Goal: Task Accomplishment & Management: Use online tool/utility

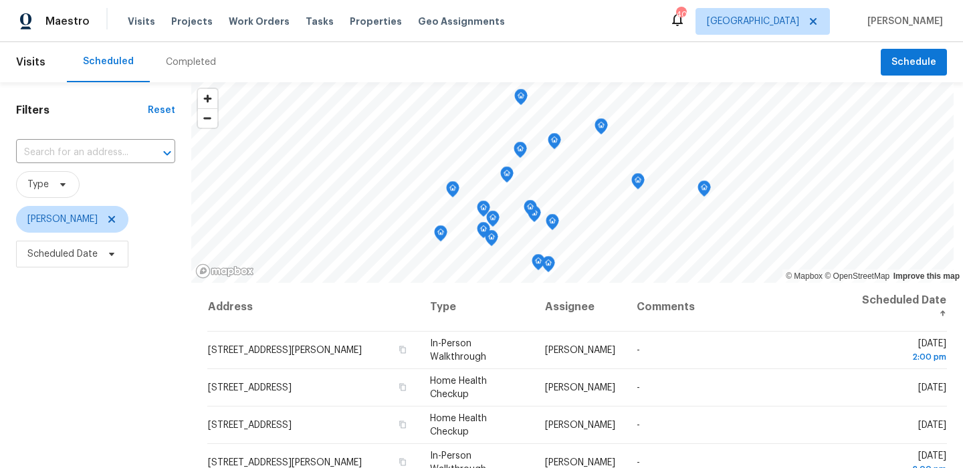
scroll to position [189, 0]
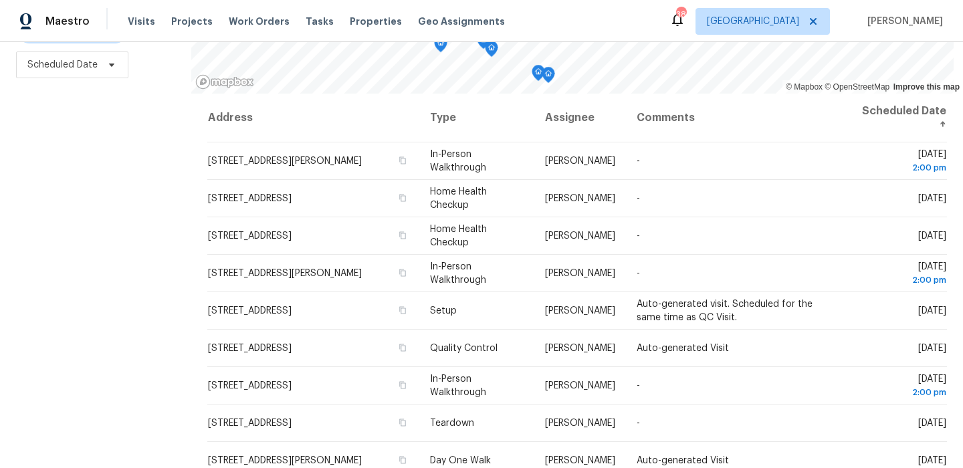
click at [74, 256] on div "Filters Reset ​ Type Francisco Balcazar Serrato Scheduled Date" at bounding box center [95, 180] width 191 height 575
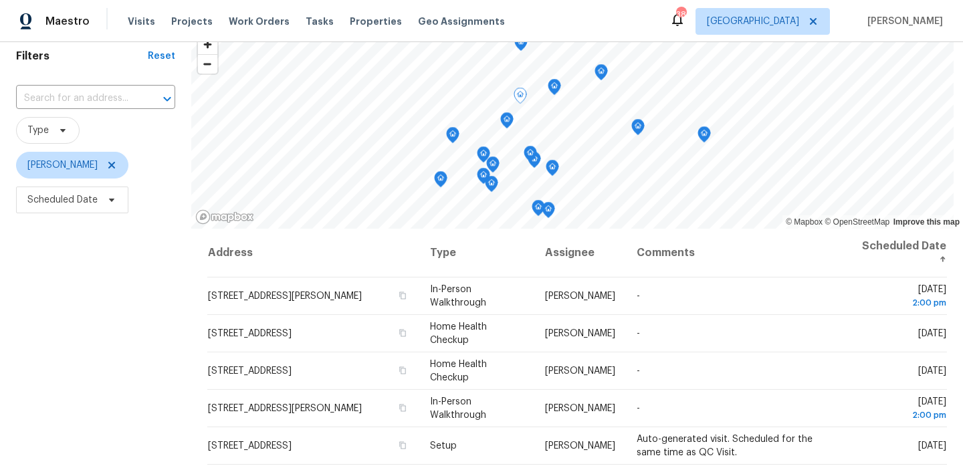
scroll to position [40, 0]
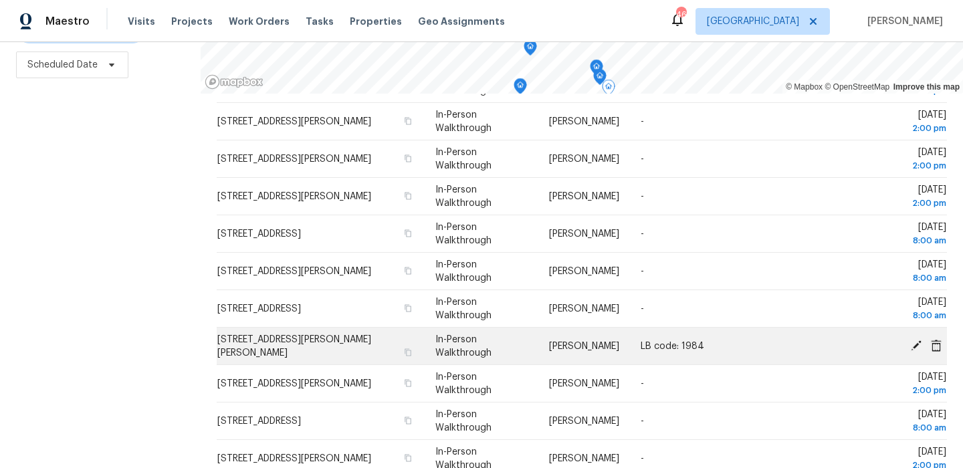
scroll to position [151, 0]
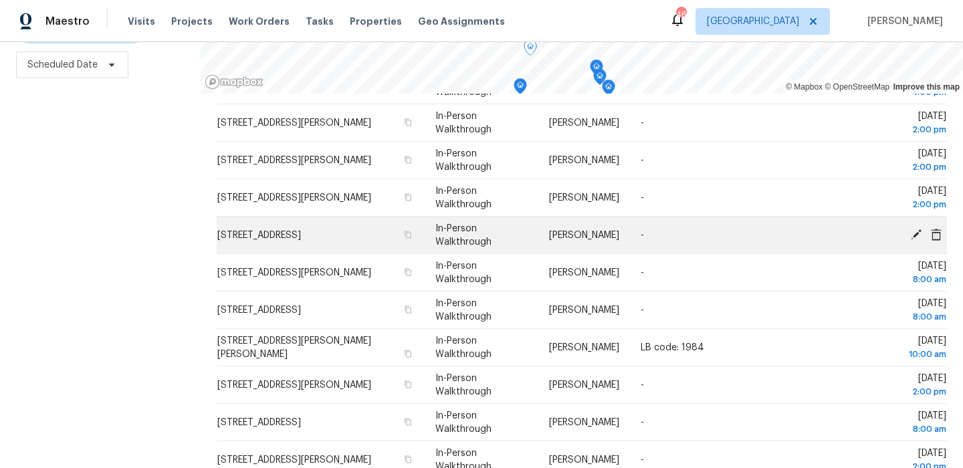
click at [919, 233] on icon at bounding box center [916, 234] width 11 height 11
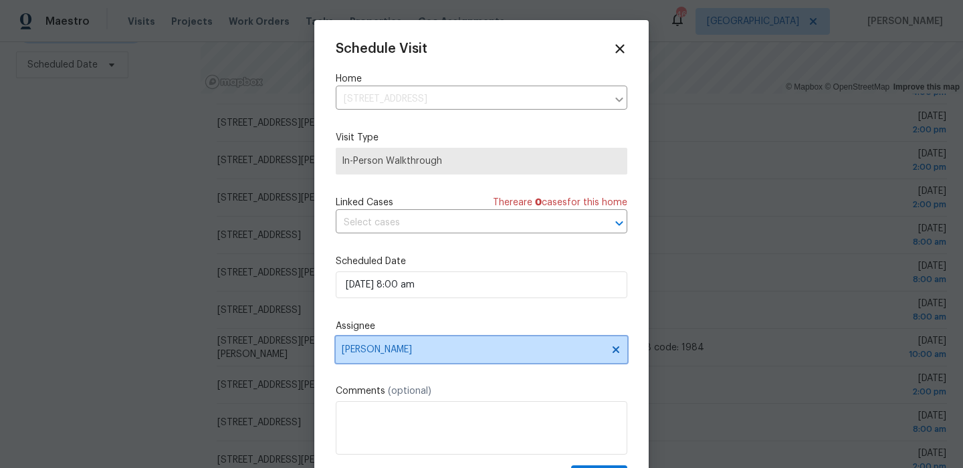
click at [475, 347] on span "[PERSON_NAME]" at bounding box center [473, 350] width 262 height 11
click at [609, 66] on div "Schedule Visit Home 9022 Villa Park Cir, Dallas, TX 75225 ​ Visit Type In-Perso…" at bounding box center [482, 265] width 292 height 449
click at [521, 6] on div at bounding box center [481, 234] width 963 height 468
click at [622, 44] on icon at bounding box center [619, 48] width 15 height 15
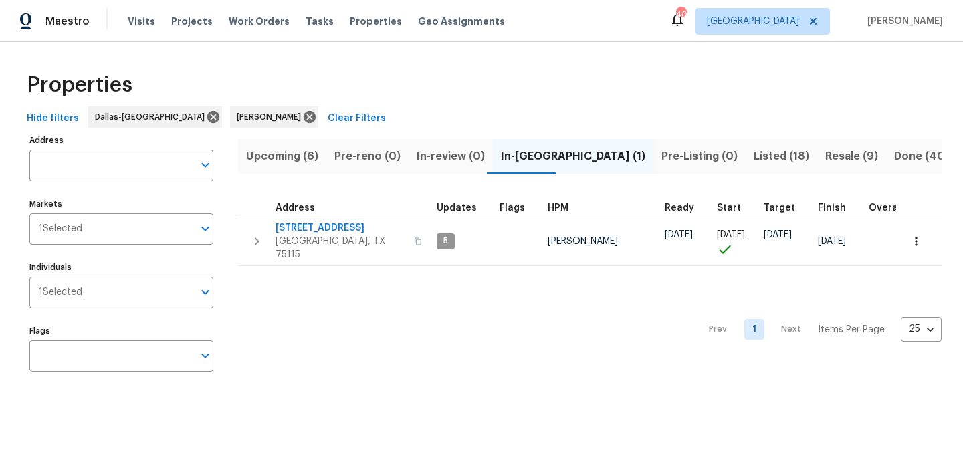
click at [746, 168] on button "Listed (18)" at bounding box center [782, 156] width 72 height 35
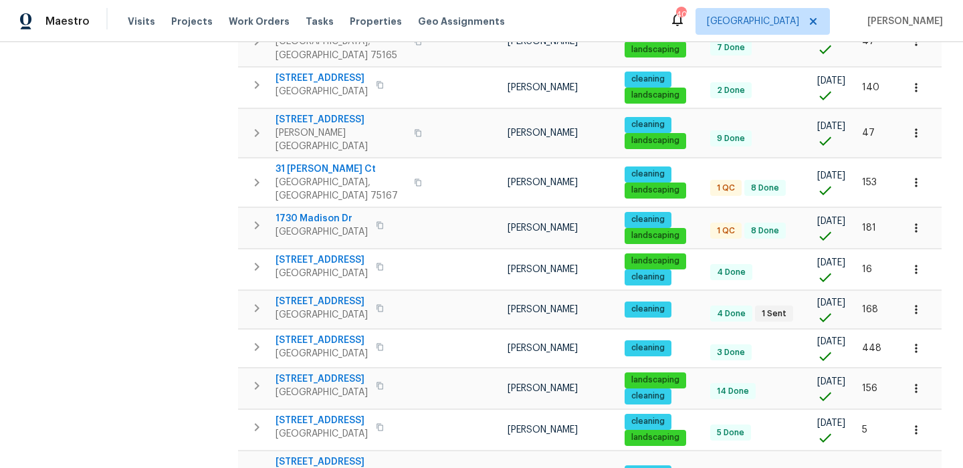
scroll to position [547, 0]
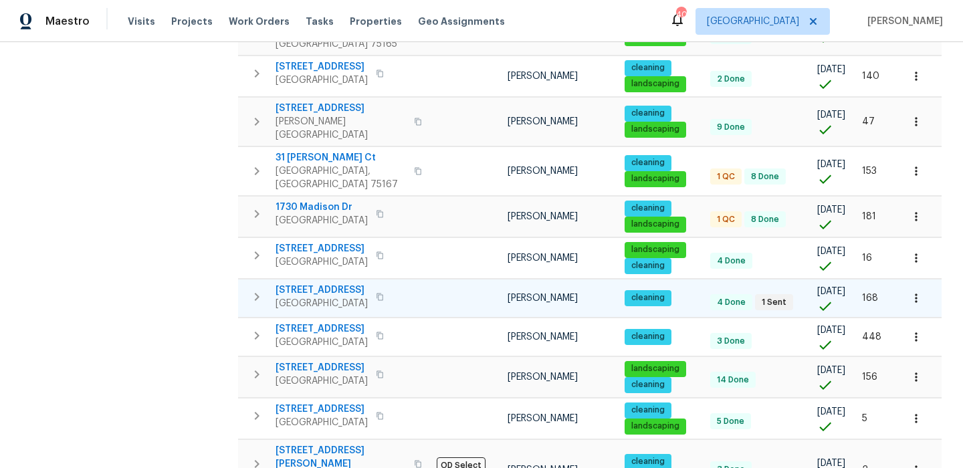
click at [911, 292] on icon "button" at bounding box center [916, 298] width 13 height 13
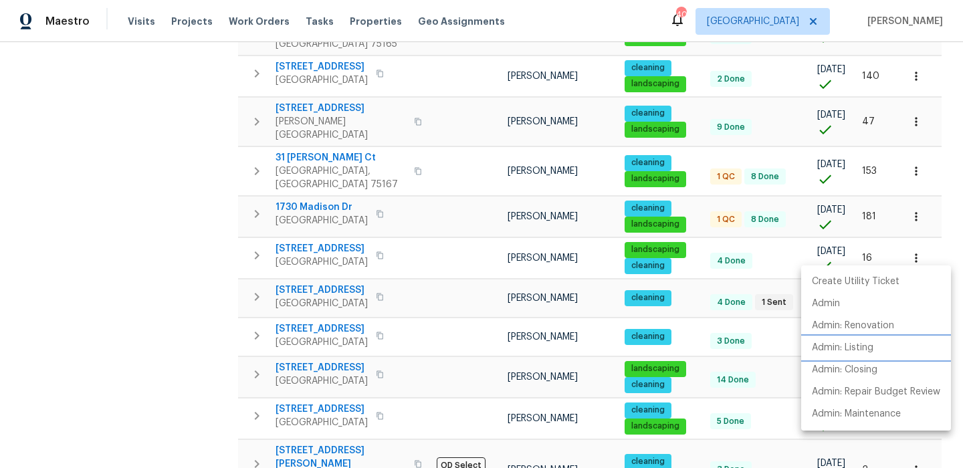
click at [840, 355] on p "Admin: Listing" at bounding box center [843, 348] width 62 height 14
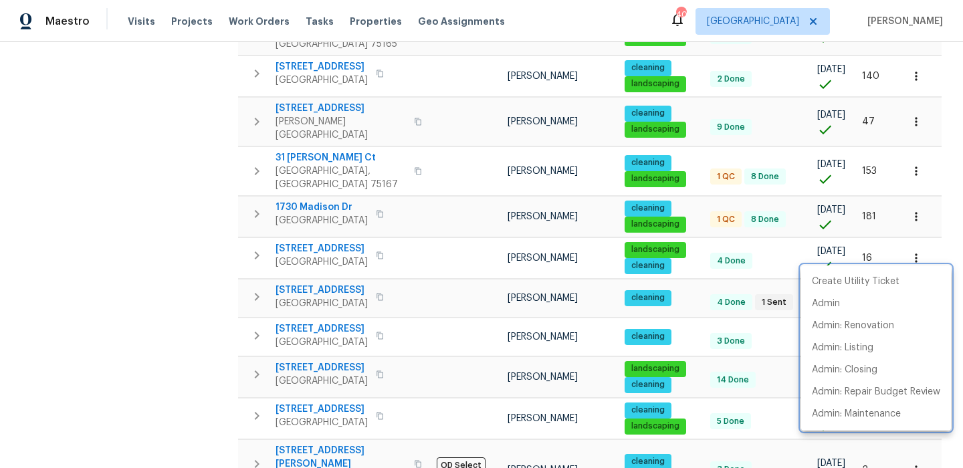
click at [204, 277] on div at bounding box center [481, 234] width 963 height 468
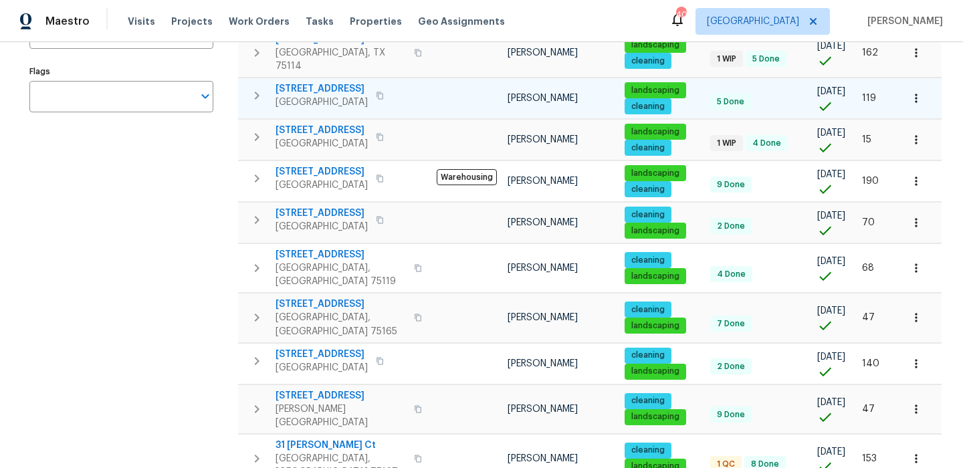
scroll to position [267, 0]
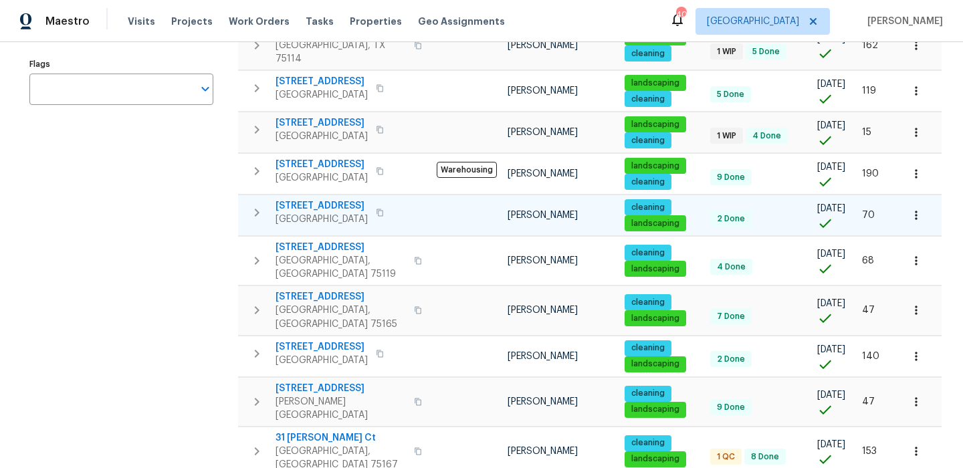
click at [326, 199] on span "233 Stonegate Way" at bounding box center [322, 205] width 92 height 13
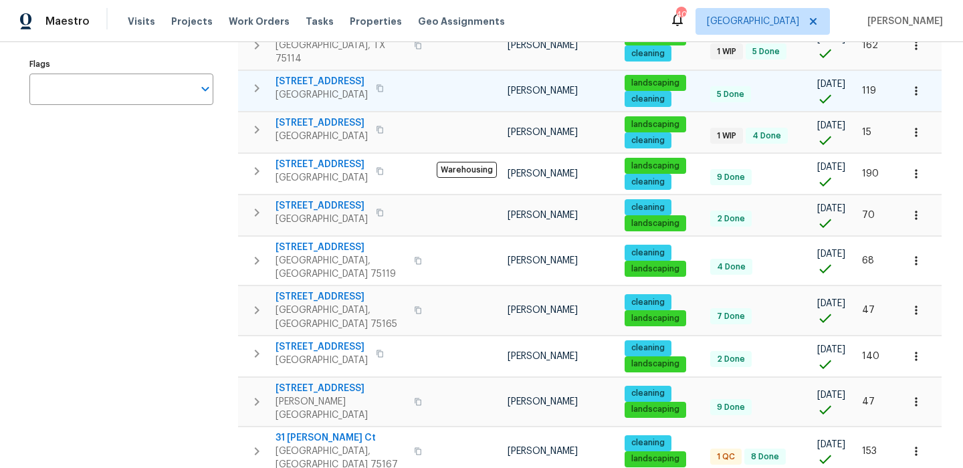
scroll to position [0, 0]
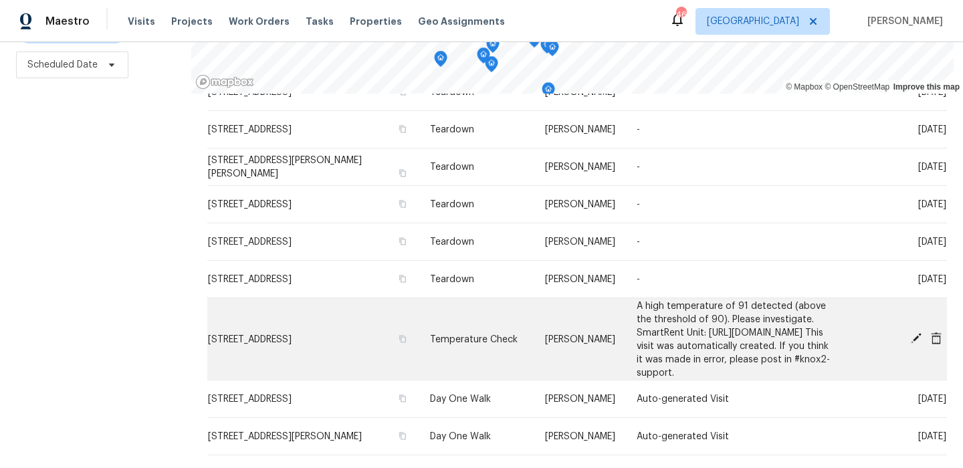
scroll to position [473, 0]
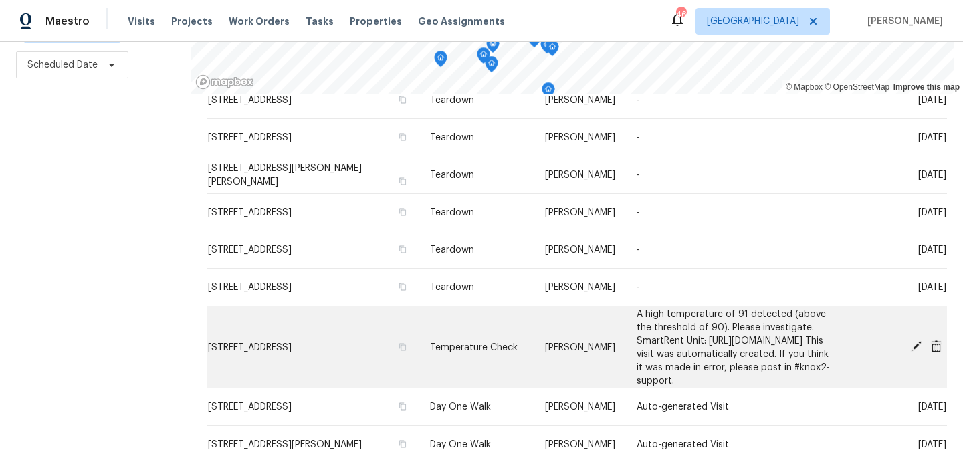
click at [939, 353] on icon at bounding box center [937, 347] width 12 height 12
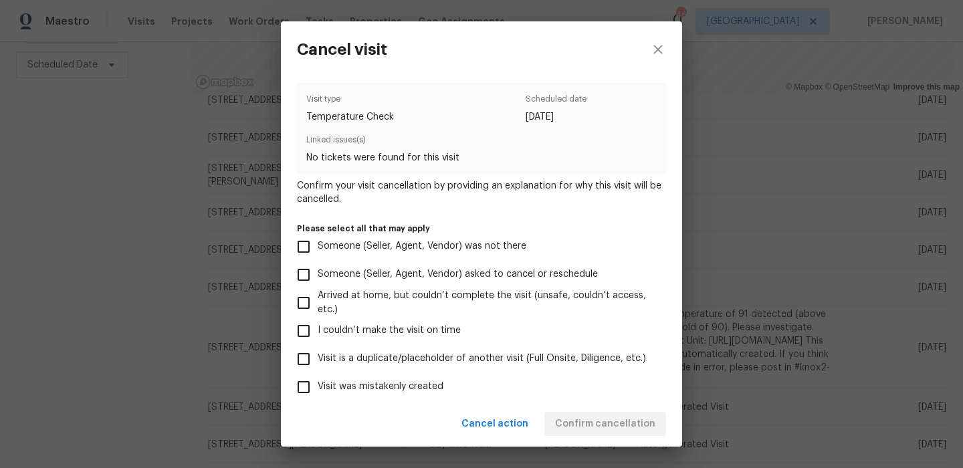
click at [389, 379] on label "Visit was mistakenly created" at bounding box center [473, 387] width 366 height 28
click at [318, 379] on input "Visit was mistakenly created" at bounding box center [304, 387] width 28 height 28
checkbox input "true"
click at [604, 421] on span "Confirm cancellation" at bounding box center [605, 424] width 100 height 17
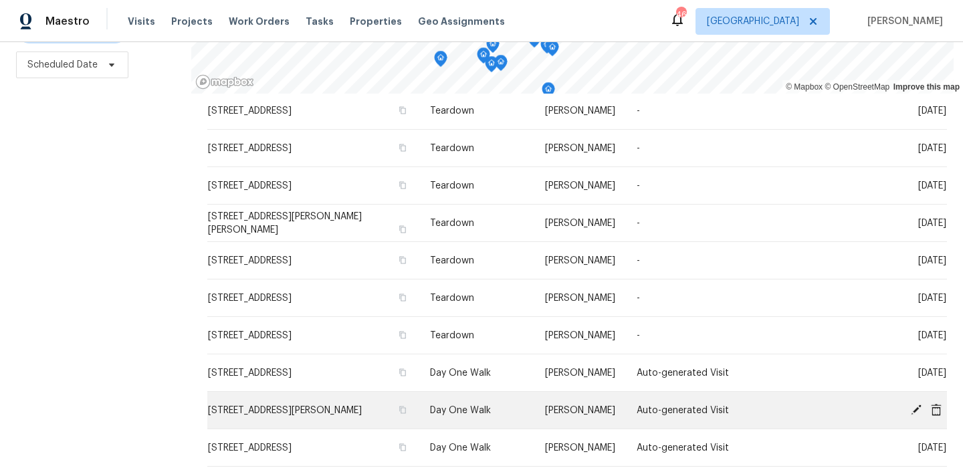
scroll to position [419, 0]
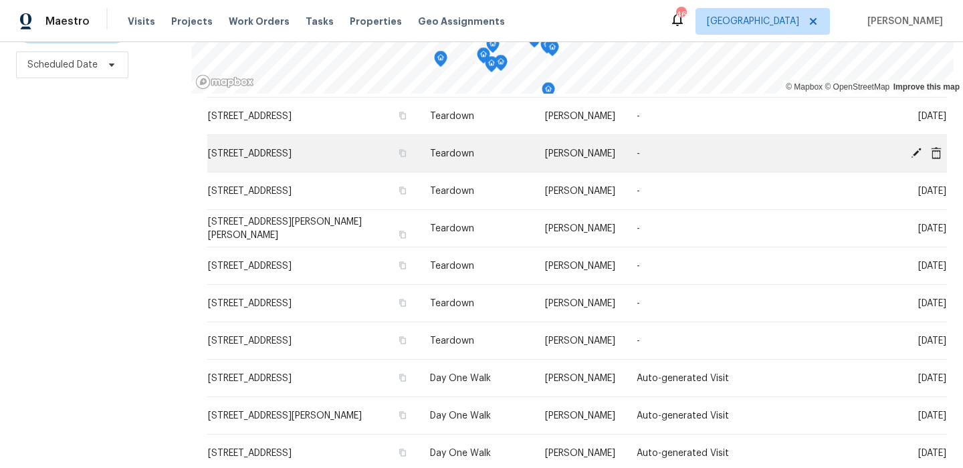
click at [917, 155] on icon at bounding box center [917, 153] width 12 height 12
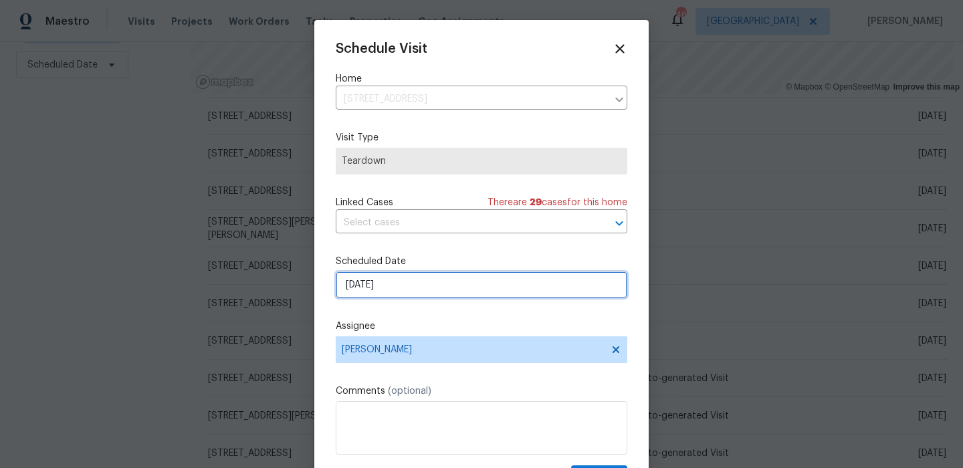
click at [530, 284] on input "8/27/2025" at bounding box center [482, 285] width 292 height 27
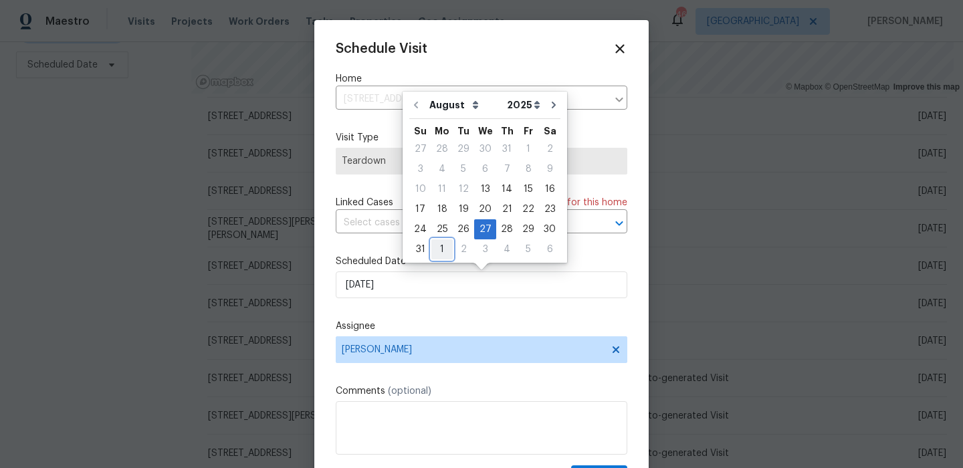
click at [447, 252] on div "1" at bounding box center [442, 249] width 21 height 19
type input "9/1/2025"
select select "8"
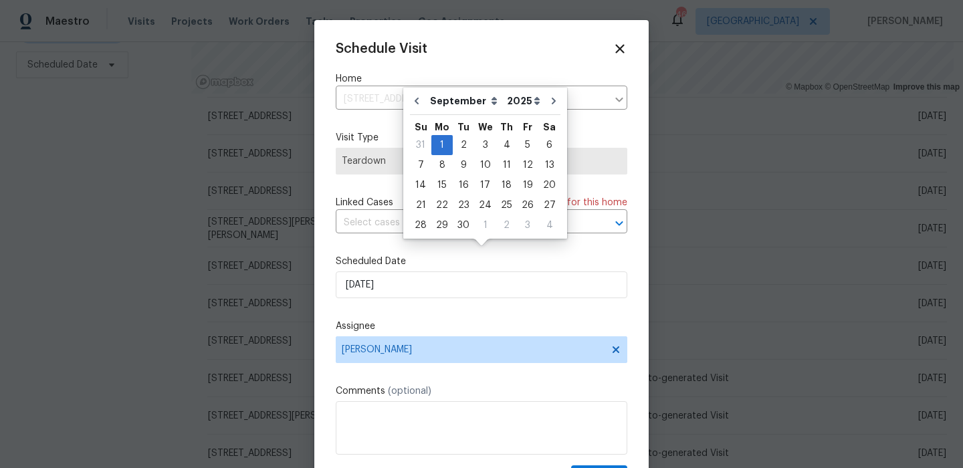
scroll to position [24, 0]
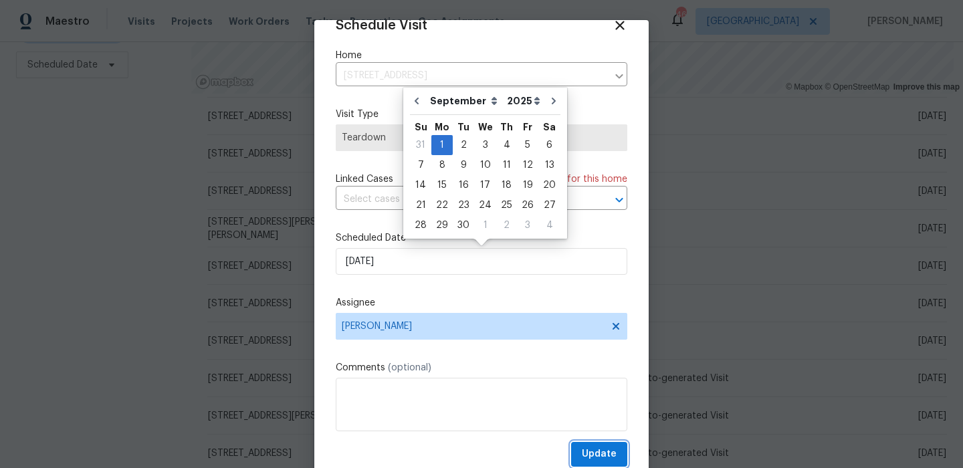
click at [592, 456] on span "Update" at bounding box center [599, 454] width 35 height 17
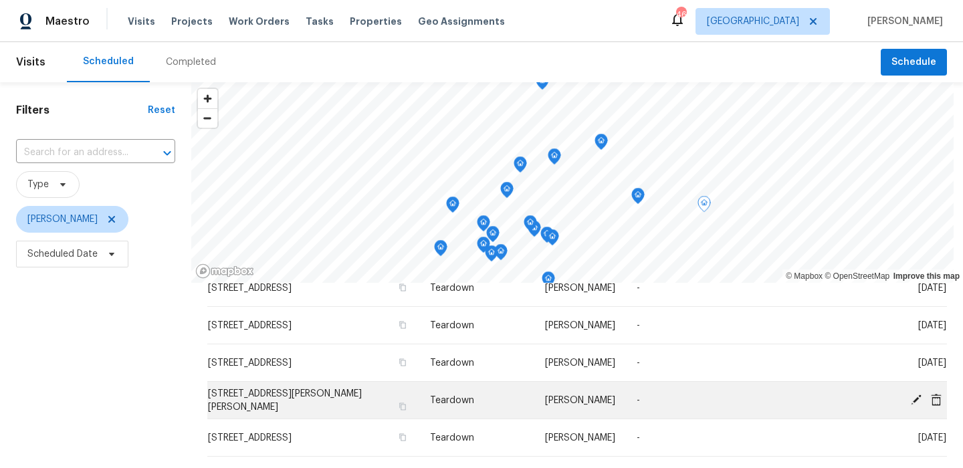
scroll to position [399, 0]
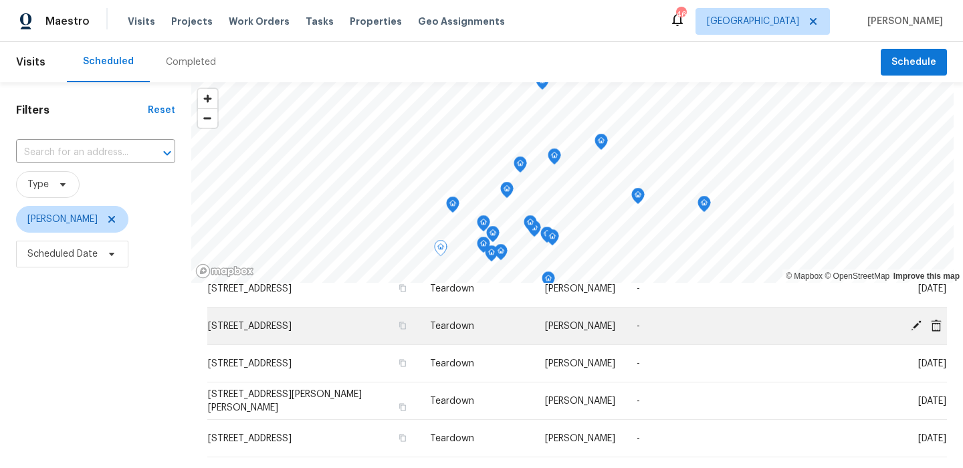
click at [919, 324] on icon at bounding box center [917, 325] width 12 height 12
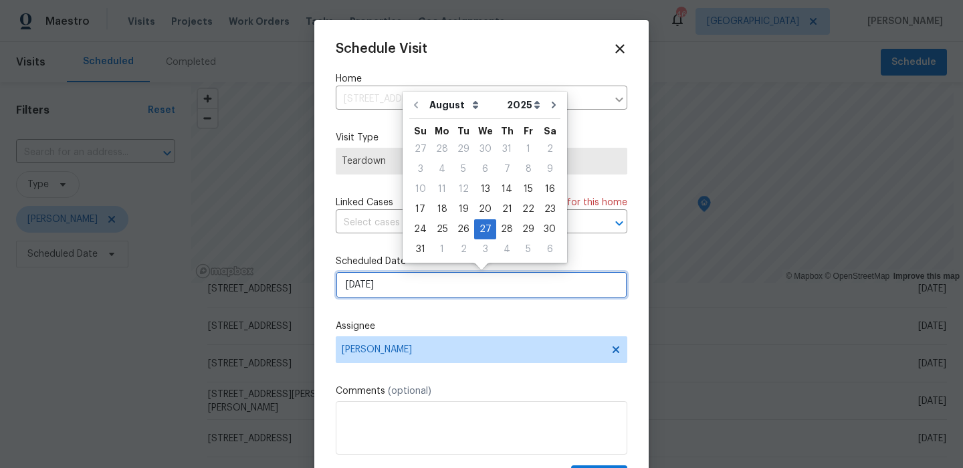
click at [409, 296] on input "8/27/2025" at bounding box center [482, 285] width 292 height 27
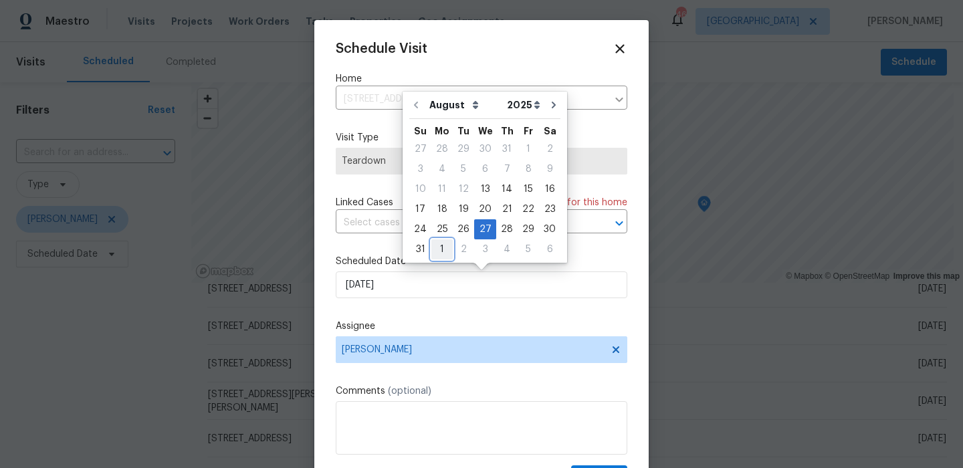
click at [443, 244] on div "1" at bounding box center [442, 249] width 21 height 19
type input "9/1/2025"
select select "8"
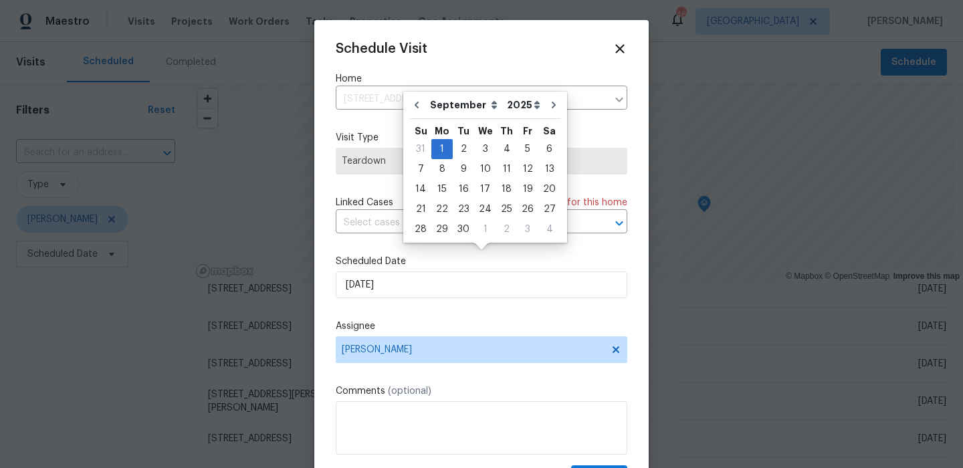
scroll to position [24, 0]
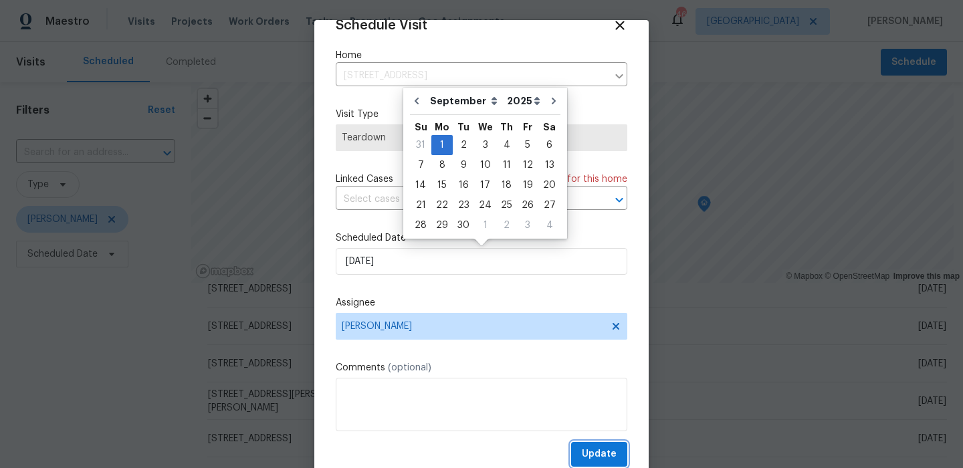
click at [586, 444] on button "Update" at bounding box center [599, 454] width 56 height 25
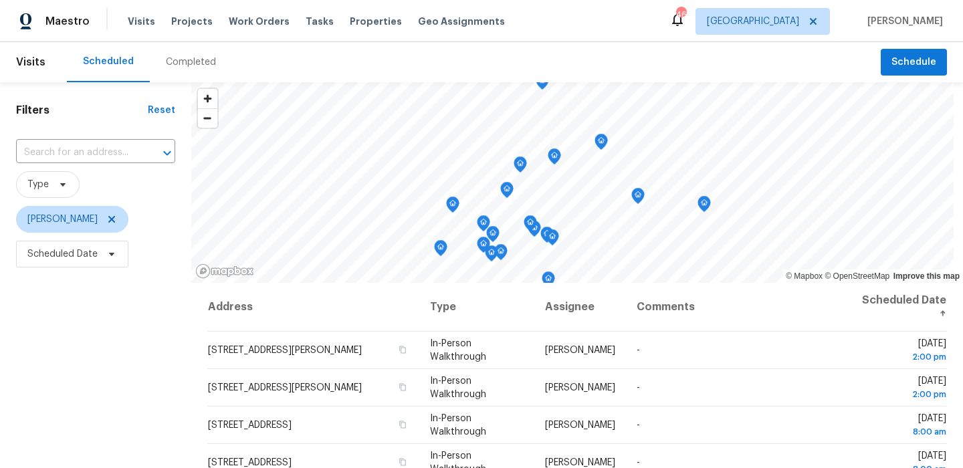
scroll to position [189, 0]
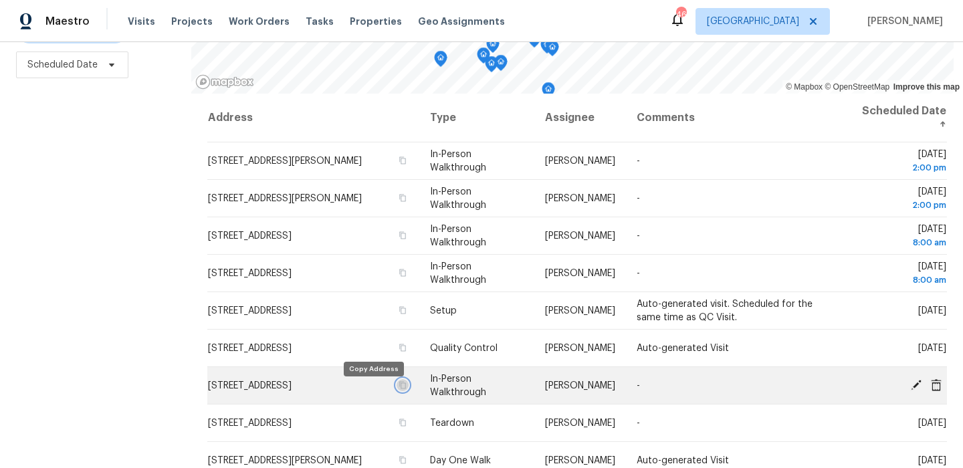
click at [399, 389] on icon "button" at bounding box center [403, 385] width 8 height 8
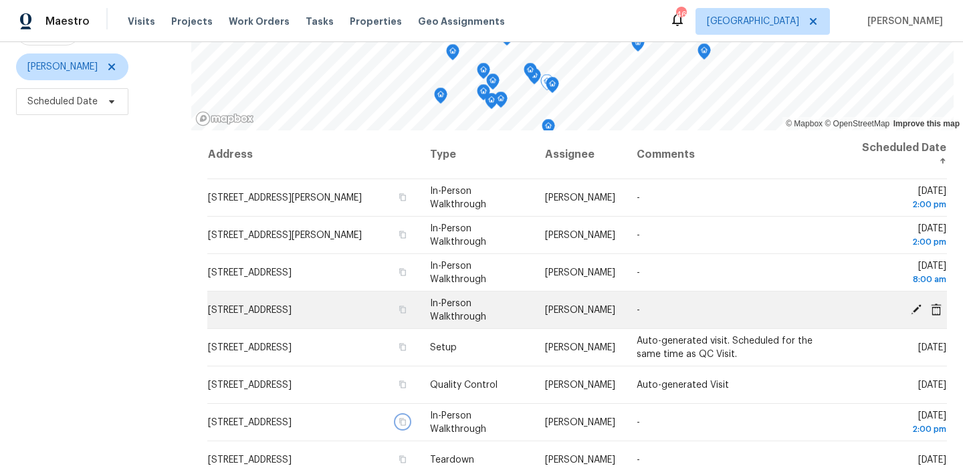
scroll to position [0, 0]
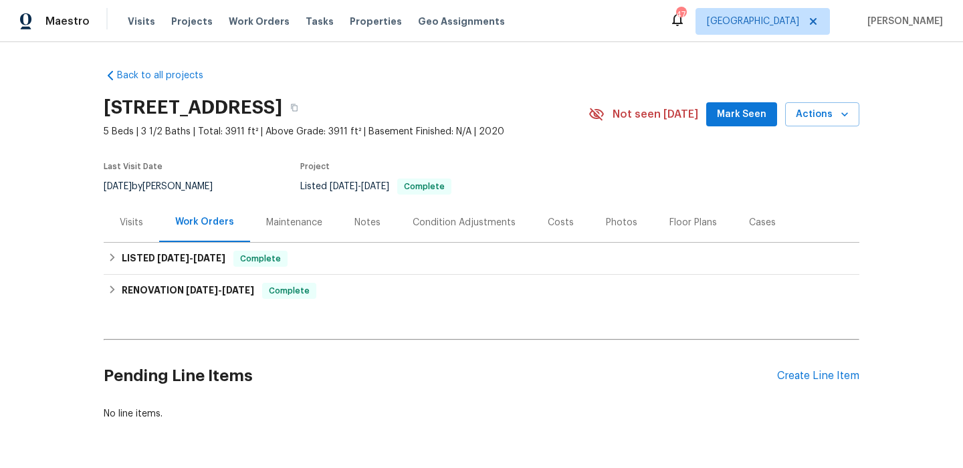
click at [863, 371] on div "Back to all projects [STREET_ADDRESS] 5 Beds | 3 1/2 Baths | Total: 3911 ft² | …" at bounding box center [481, 255] width 963 height 426
click at [854, 374] on div "Create Line Item" at bounding box center [818, 376] width 82 height 13
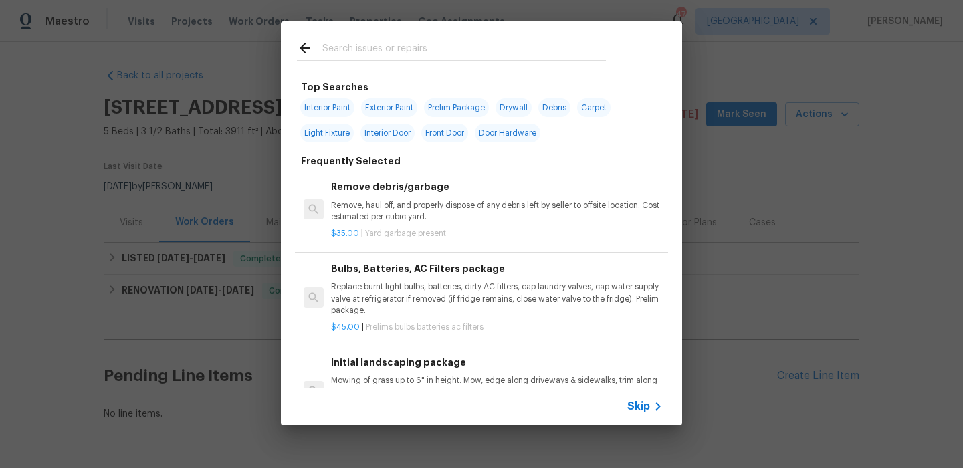
click at [643, 403] on span "Skip" at bounding box center [639, 406] width 23 height 13
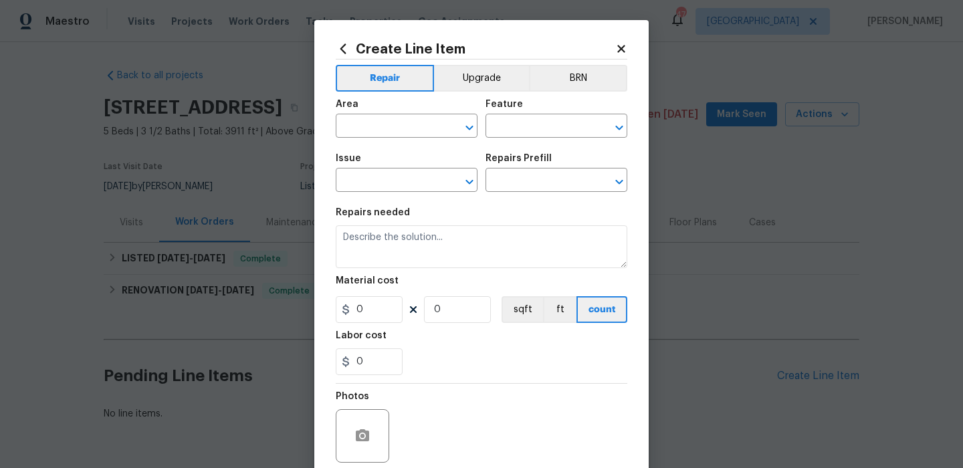
click at [373, 114] on div "Area" at bounding box center [407, 108] width 142 height 17
click at [373, 122] on input "text" at bounding box center [388, 127] width 104 height 21
click at [380, 154] on li "HVAC" at bounding box center [407, 158] width 142 height 22
type input "HVAC"
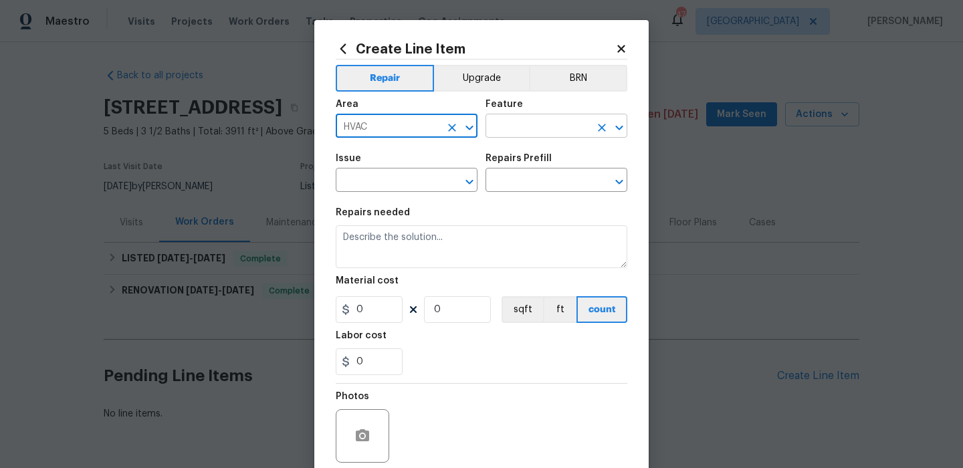
click at [486, 136] on input "text" at bounding box center [538, 127] width 104 height 21
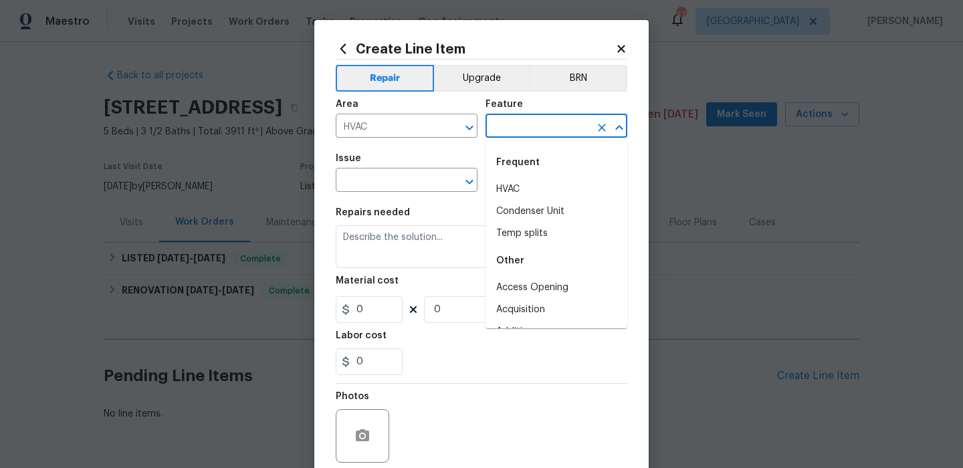
click at [506, 136] on input "text" at bounding box center [538, 127] width 104 height 21
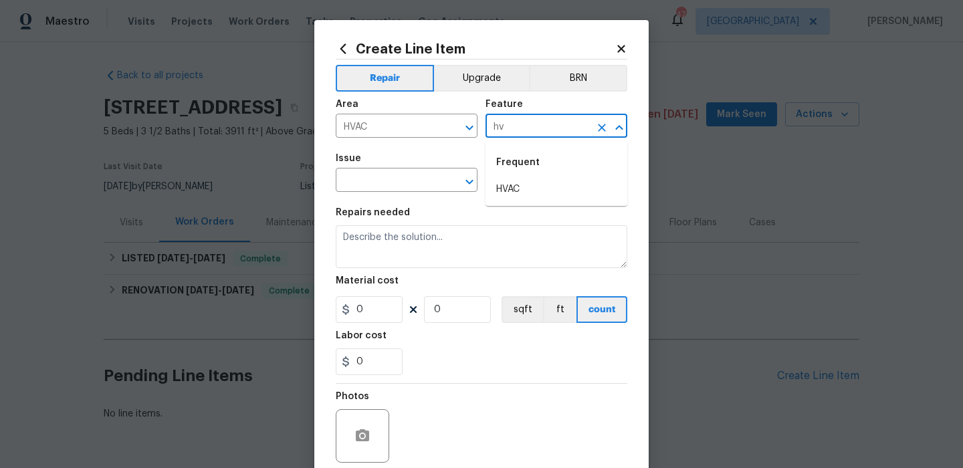
click at [503, 182] on li "HVAC" at bounding box center [557, 190] width 142 height 22
type input "HVAC"
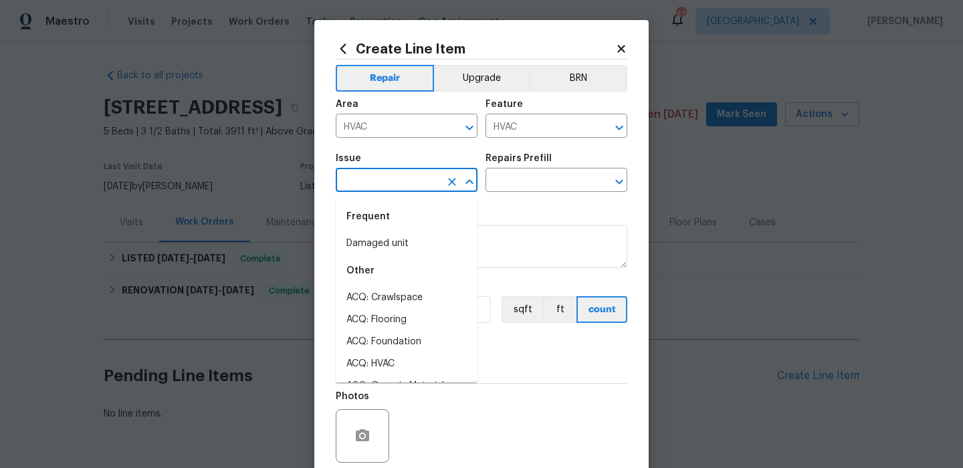
click at [386, 177] on input "text" at bounding box center [388, 181] width 104 height 21
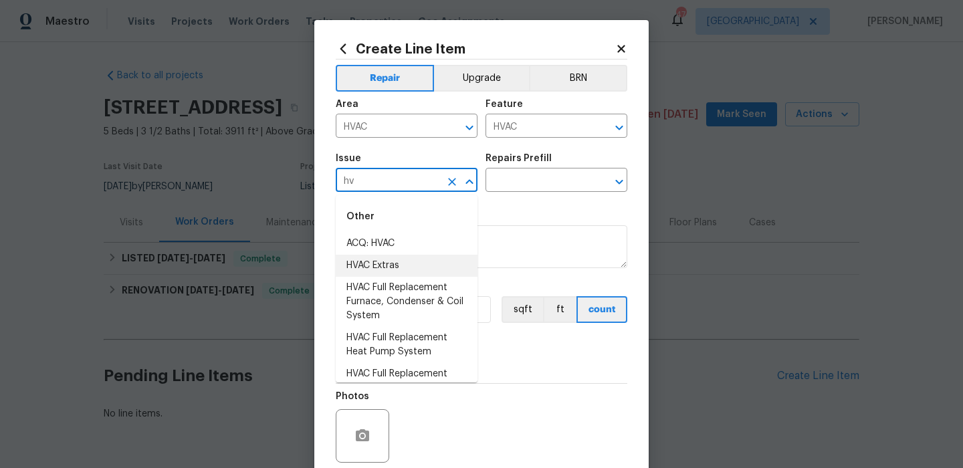
click at [391, 268] on li "HVAC Extras" at bounding box center [407, 266] width 142 height 22
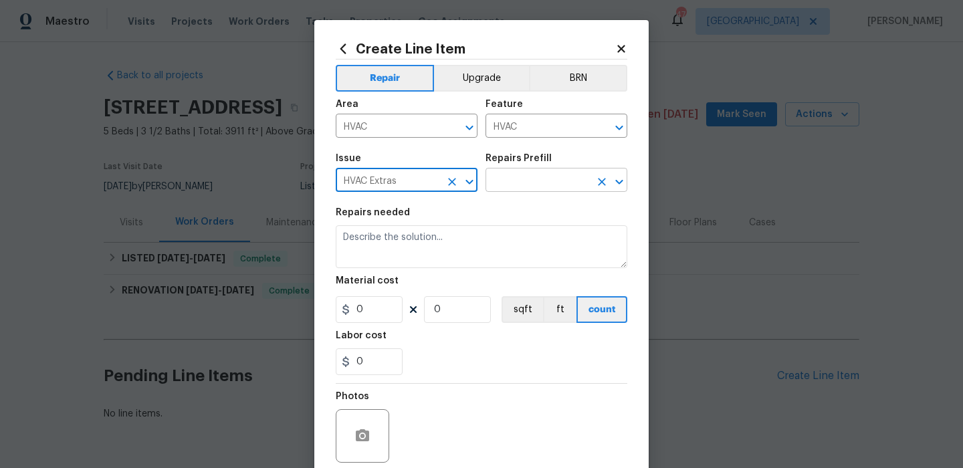
type input "HVAC Extras"
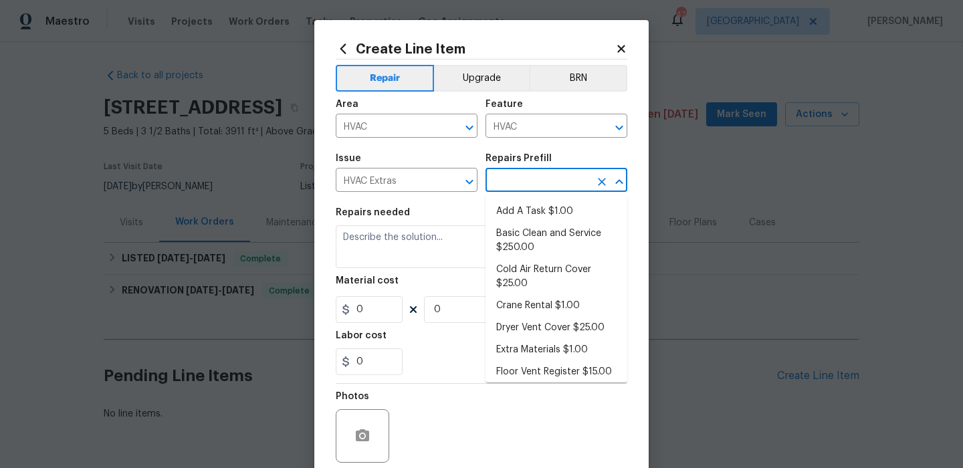
click at [499, 176] on input "text" at bounding box center [538, 181] width 104 height 21
click at [497, 205] on li "Add A Task $1.00" at bounding box center [557, 212] width 142 height 22
type input "Add A Task $1.00"
type textarea "HPM to detail"
type input "1"
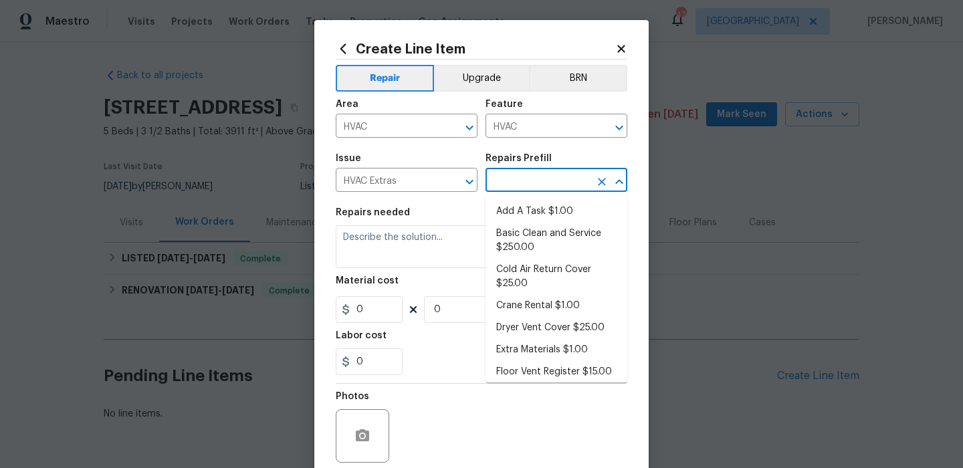
type input "1"
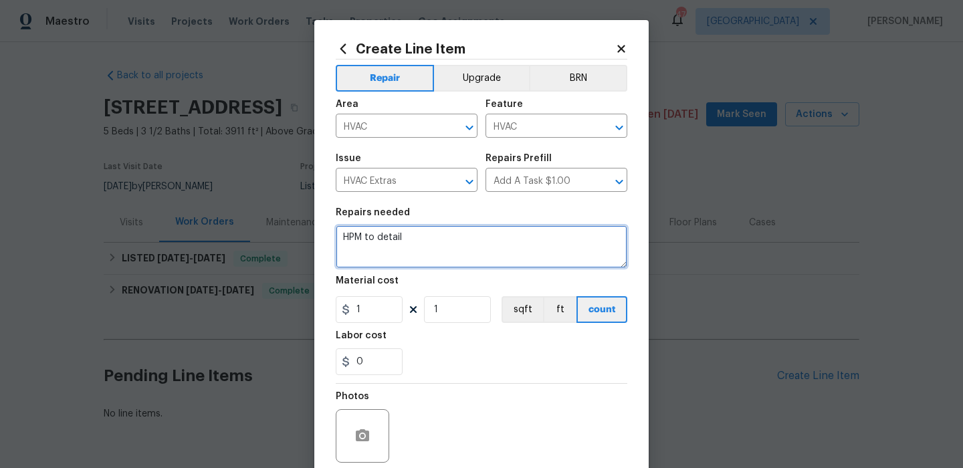
click at [438, 240] on textarea "HPM to detail" at bounding box center [482, 246] width 292 height 43
click at [437, 240] on textarea "HPM to detail" at bounding box center [482, 246] width 292 height 43
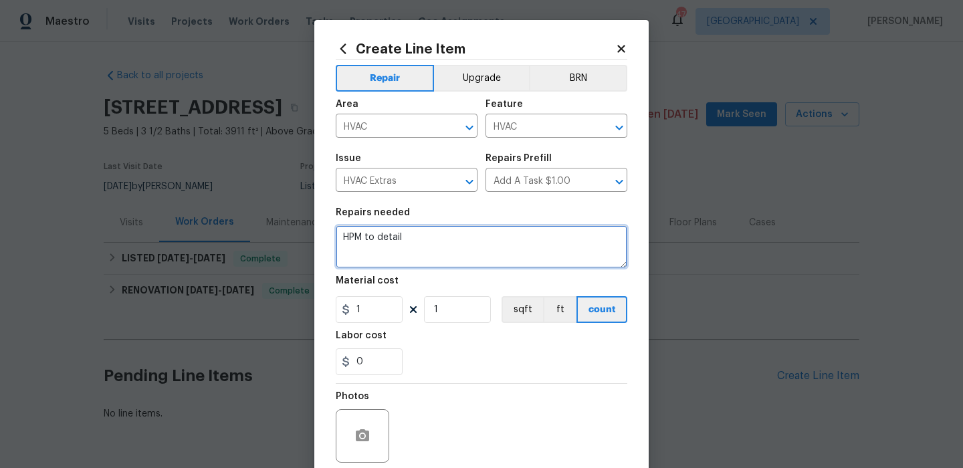
click at [436, 240] on textarea "HPM to detail" at bounding box center [482, 246] width 292 height 43
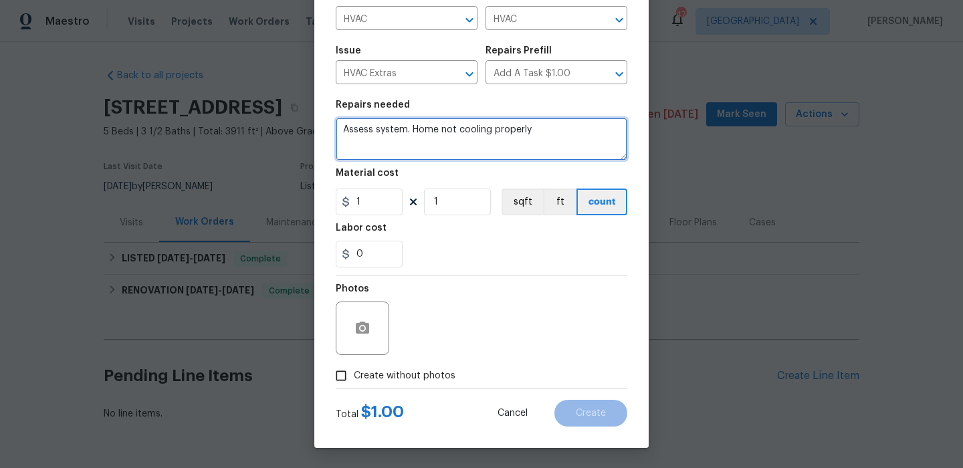
type textarea "Assess system. Home not cooling properly"
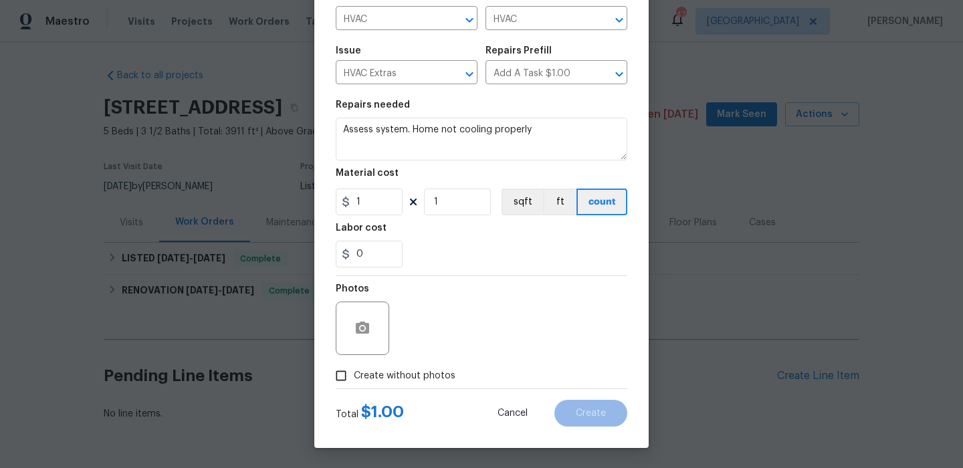
click at [431, 382] on span "Create without photos" at bounding box center [405, 376] width 102 height 14
click at [354, 382] on input "Create without photos" at bounding box center [340, 375] width 25 height 25
checkbox input "true"
click at [544, 295] on div "Reason*" at bounding box center [513, 292] width 227 height 17
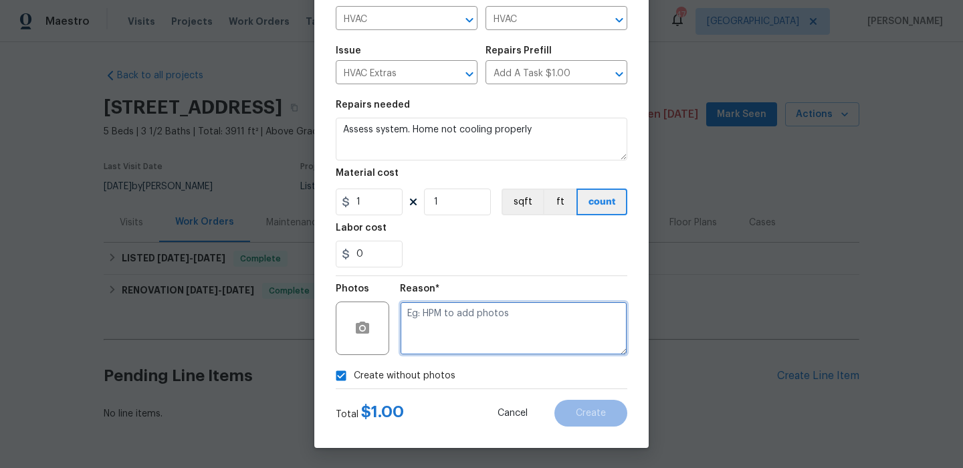
click at [534, 324] on textarea at bounding box center [513, 329] width 227 height 54
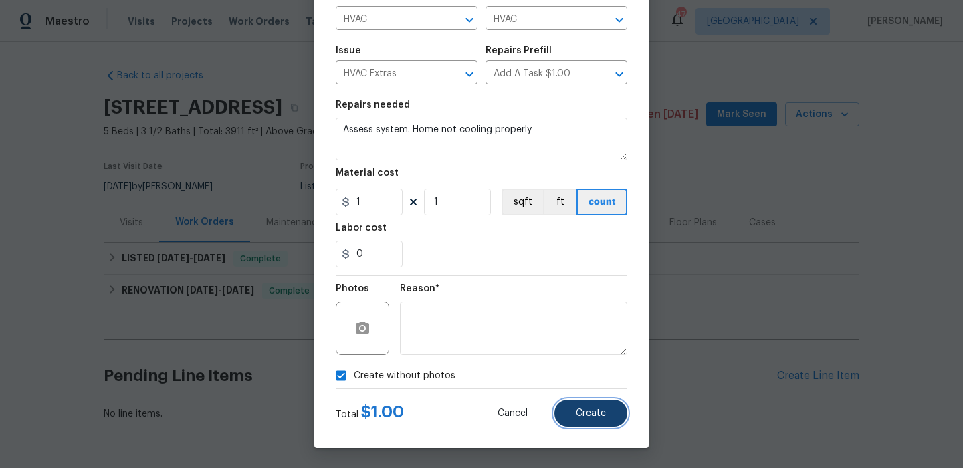
click at [585, 402] on button "Create" at bounding box center [591, 413] width 73 height 27
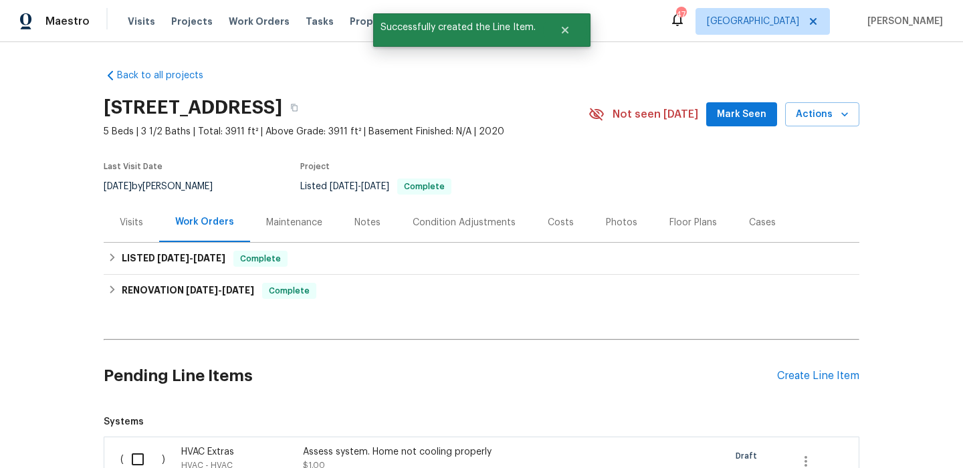
scroll to position [196, 0]
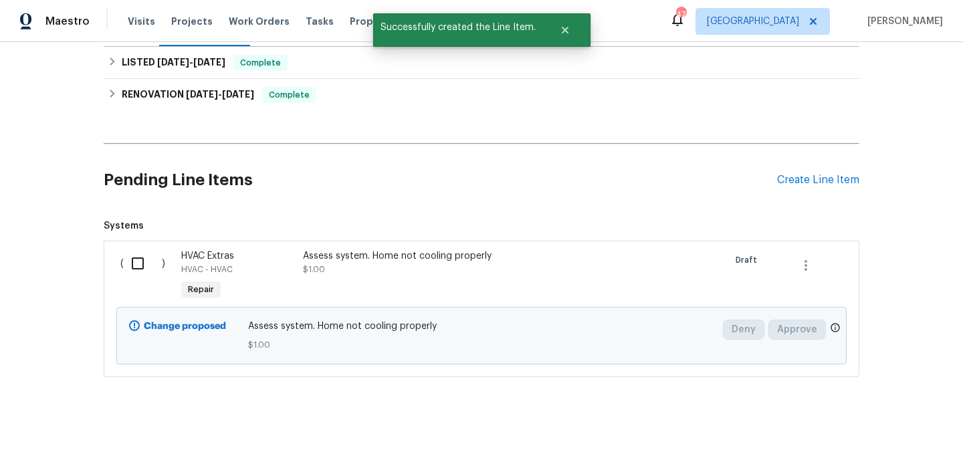
click at [136, 272] on input "checkbox" at bounding box center [143, 264] width 38 height 28
checkbox input "true"
click at [859, 425] on button "Create Work Order" at bounding box center [887, 435] width 110 height 25
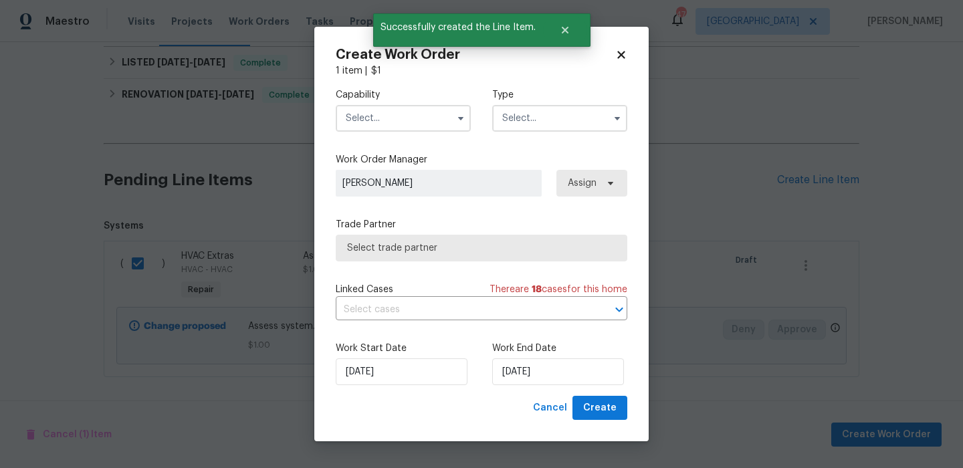
click at [417, 118] on input "text" at bounding box center [403, 118] width 135 height 27
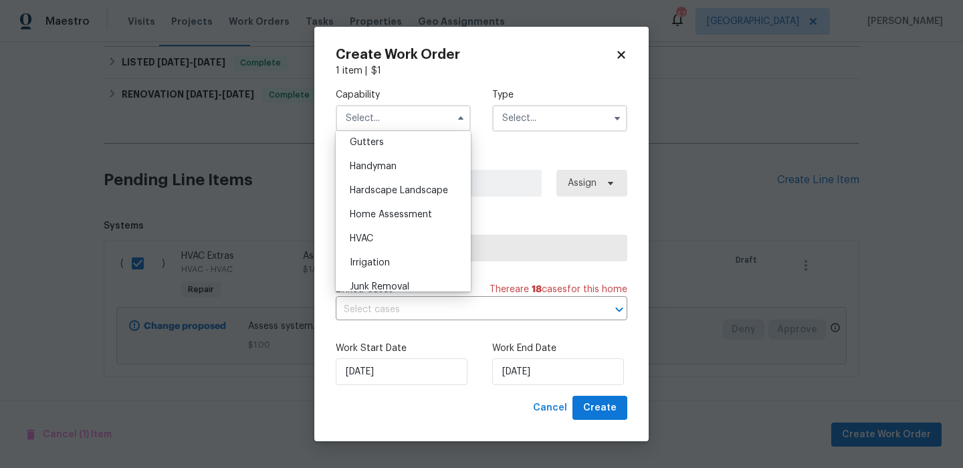
scroll to position [716, 0]
click at [395, 245] on div "HVAC" at bounding box center [403, 239] width 128 height 24
type input "HVAC"
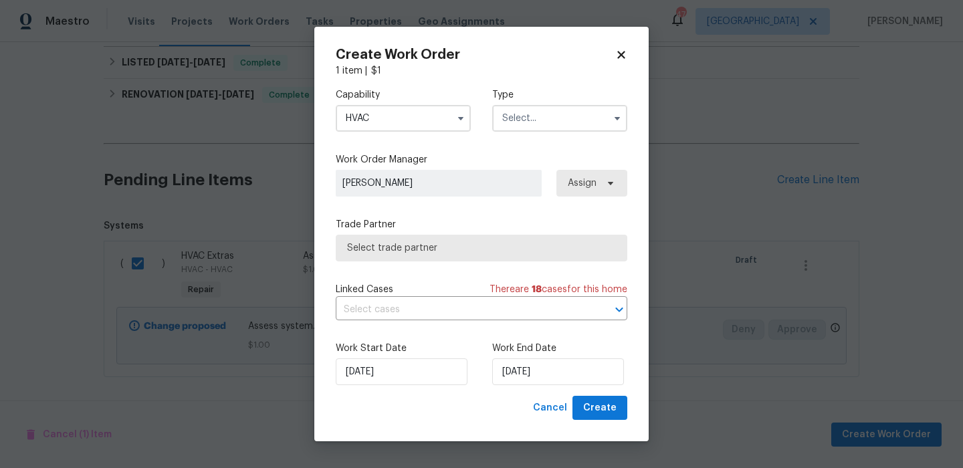
drag, startPoint x: 535, startPoint y: 158, endPoint x: 537, endPoint y: 128, distance: 29.5
click at [535, 158] on label "Work Order Manager" at bounding box center [482, 159] width 292 height 13
click at [541, 123] on input "text" at bounding box center [559, 118] width 135 height 27
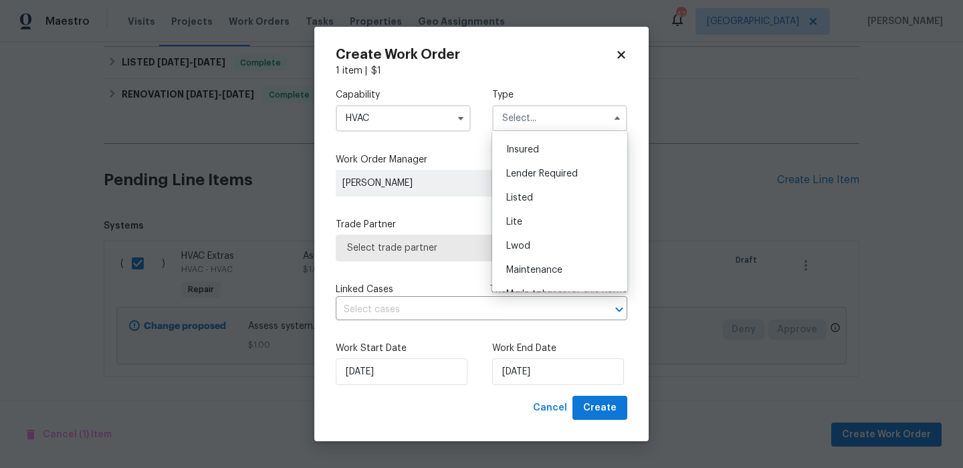
scroll to position [82, 0]
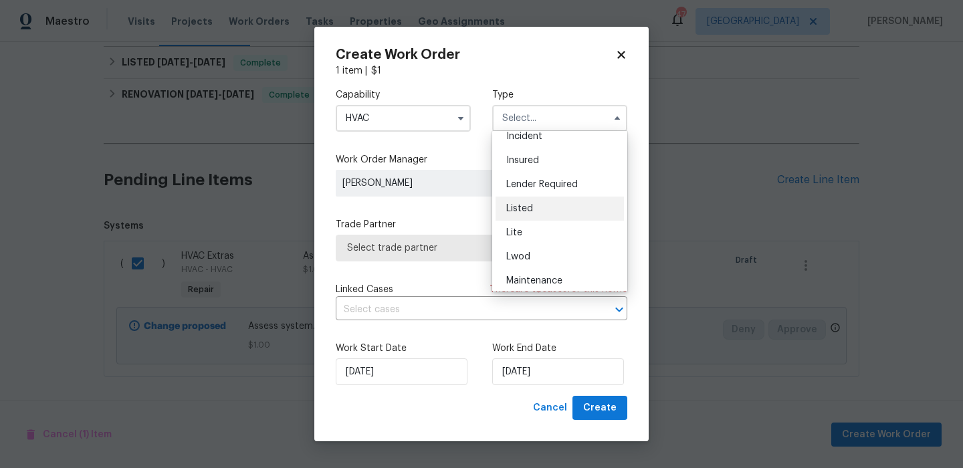
click at [542, 202] on div "Listed" at bounding box center [560, 209] width 128 height 24
type input "Listed"
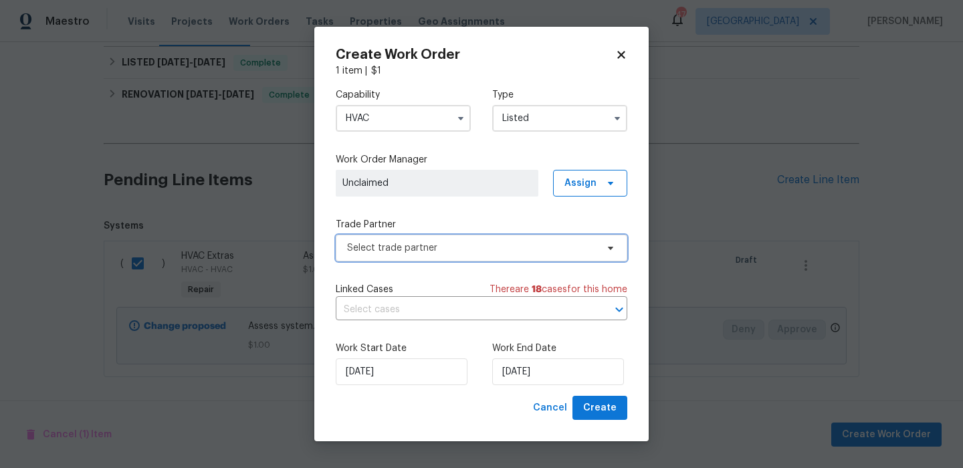
click at [528, 237] on span "Select trade partner" at bounding box center [482, 248] width 292 height 27
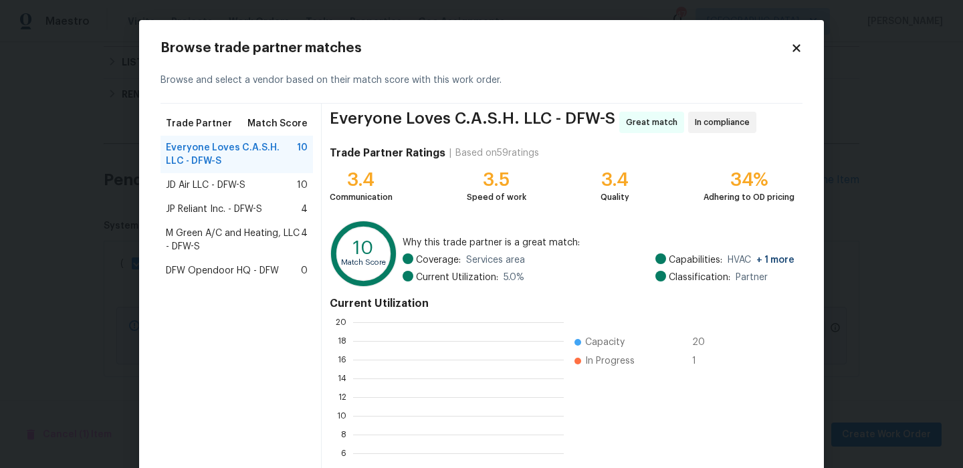
scroll to position [187, 211]
click at [243, 185] on span "JD Air LLC - DFW-S" at bounding box center [206, 185] width 80 height 13
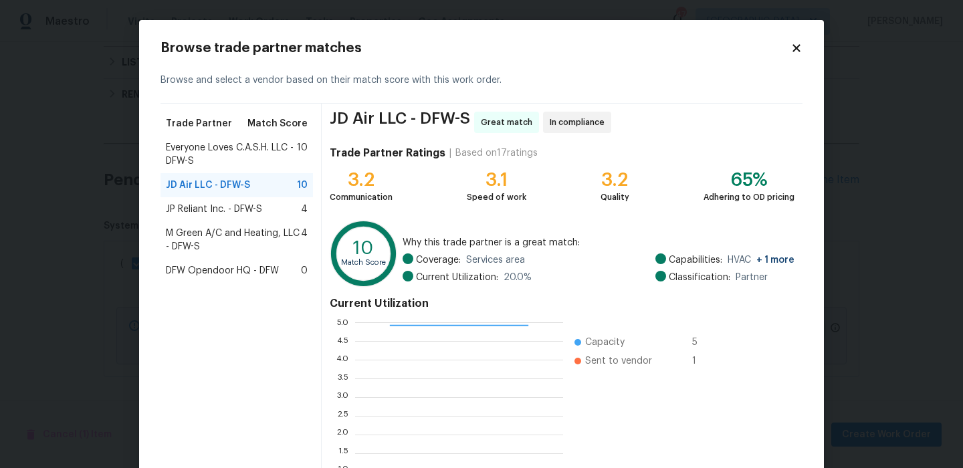
scroll to position [122, 0]
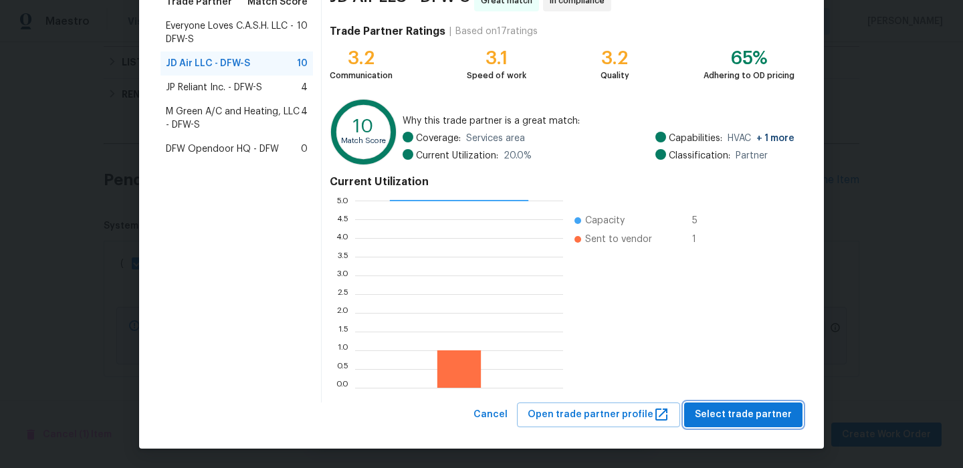
click at [764, 403] on button "Select trade partner" at bounding box center [743, 415] width 118 height 25
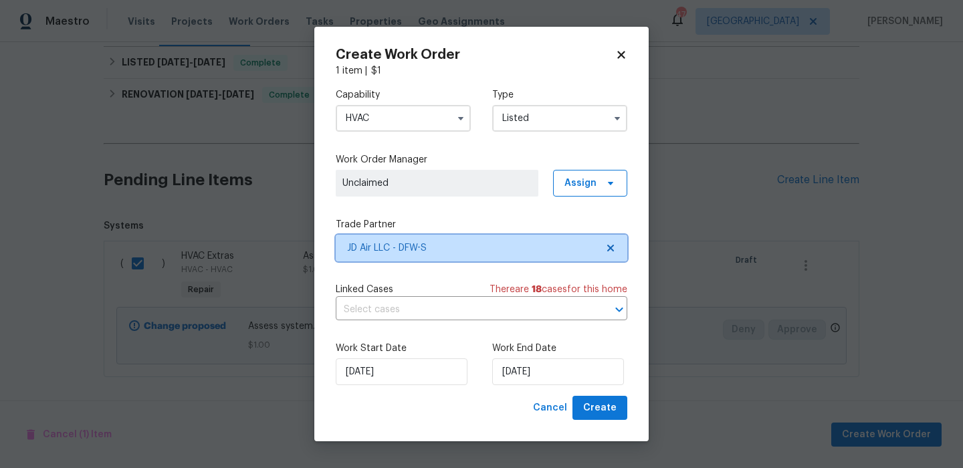
scroll to position [0, 0]
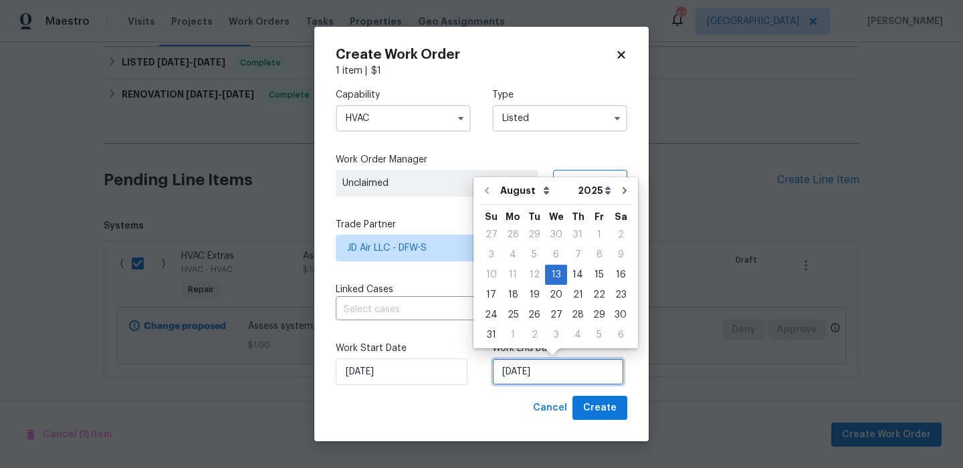
click at [570, 364] on input "[DATE]" at bounding box center [558, 372] width 132 height 27
click at [593, 278] on div "15" at bounding box center [599, 275] width 21 height 19
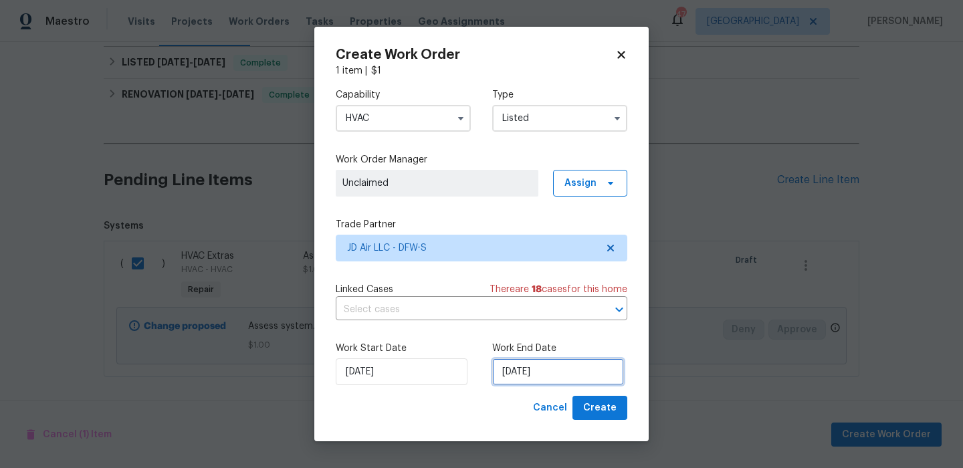
click at [585, 373] on input "[DATE]" at bounding box center [558, 372] width 132 height 27
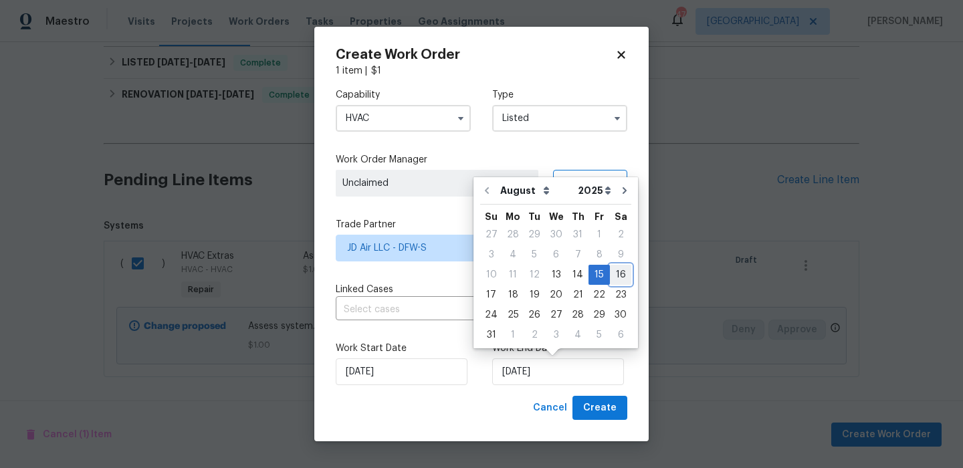
click at [619, 279] on div "16" at bounding box center [620, 275] width 21 height 19
type input "[DATE]"
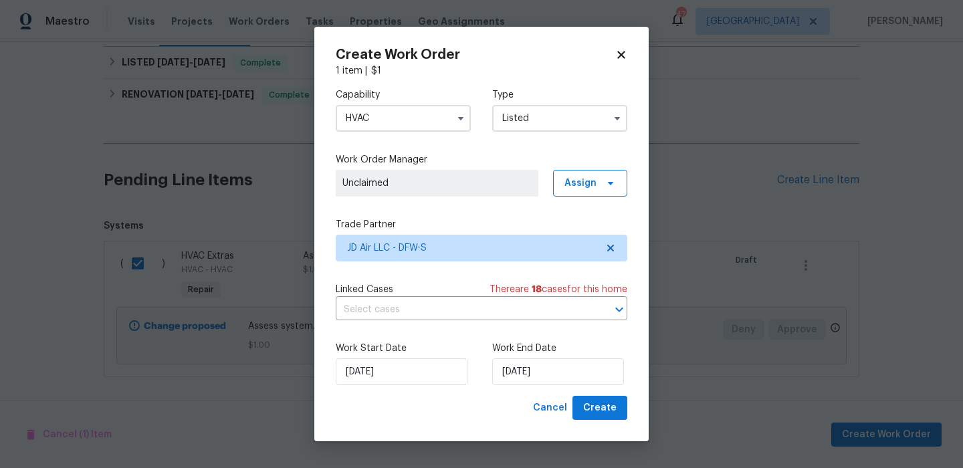
click at [605, 423] on div "Create Work Order 1 item | $ 1 Capability HVAC Type Listed Work Order Manager U…" at bounding box center [481, 234] width 335 height 415
click at [605, 417] on button "Create" at bounding box center [600, 408] width 55 height 25
checkbox input "false"
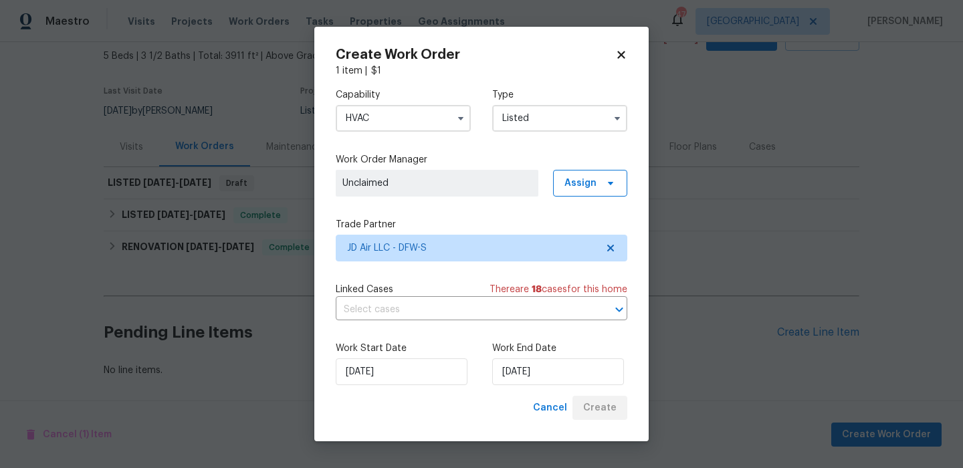
scroll to position [76, 0]
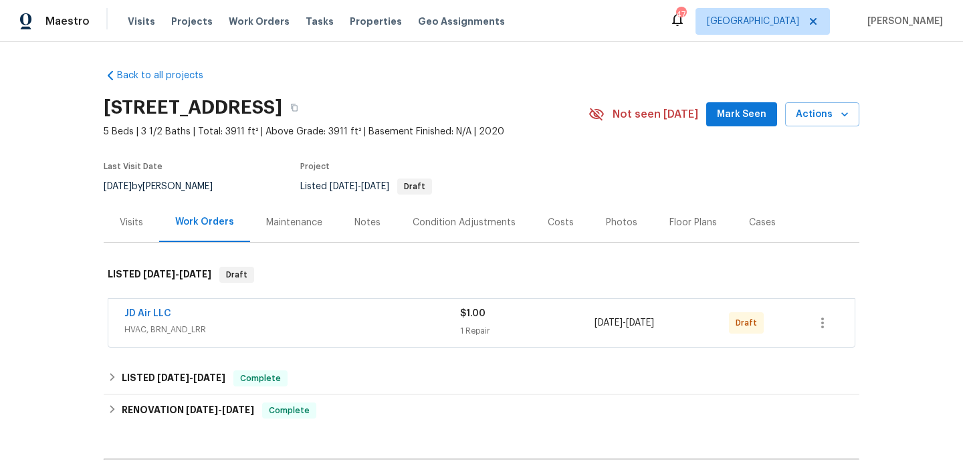
click at [841, 314] on div "JD Air LLC HVAC, BRN_AND_LRR $1.00 1 Repair 8/13/2025 - 8/16/2025 Draft" at bounding box center [481, 323] width 747 height 48
click at [835, 317] on button "button" at bounding box center [823, 323] width 32 height 32
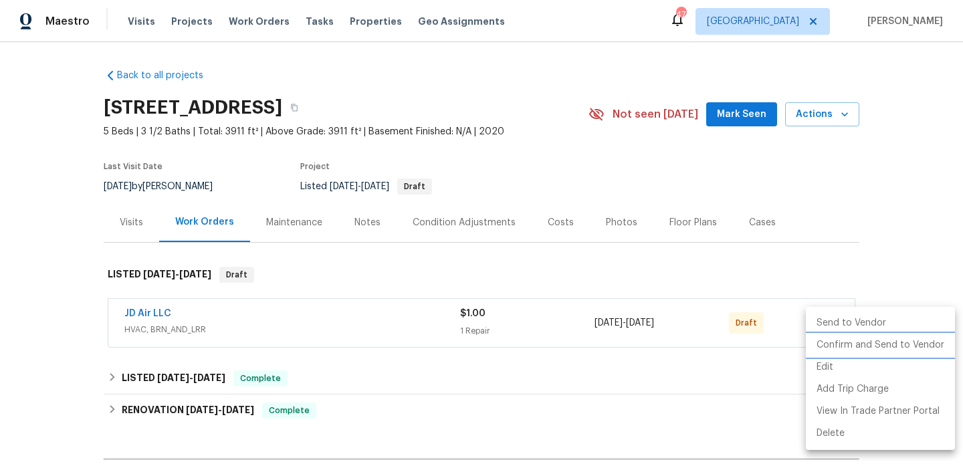
click at [826, 339] on li "Confirm and Send to Vendor" at bounding box center [880, 346] width 149 height 22
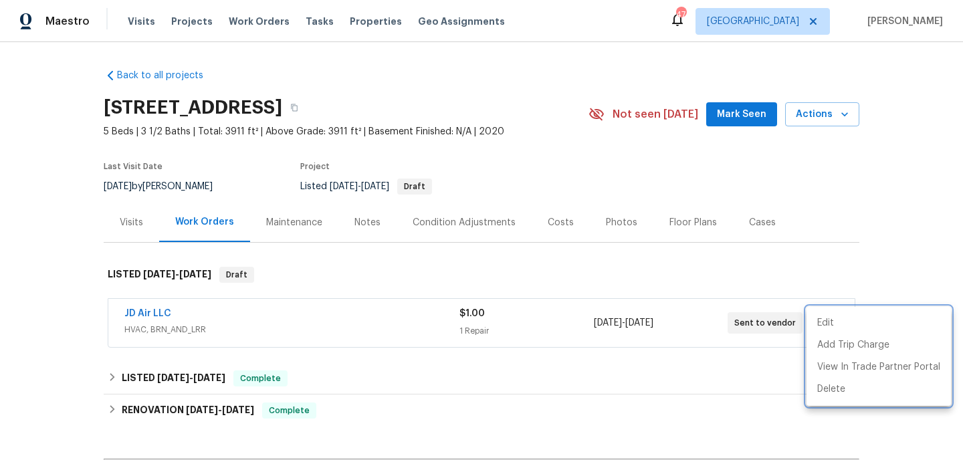
click at [743, 115] on div at bounding box center [481, 234] width 963 height 468
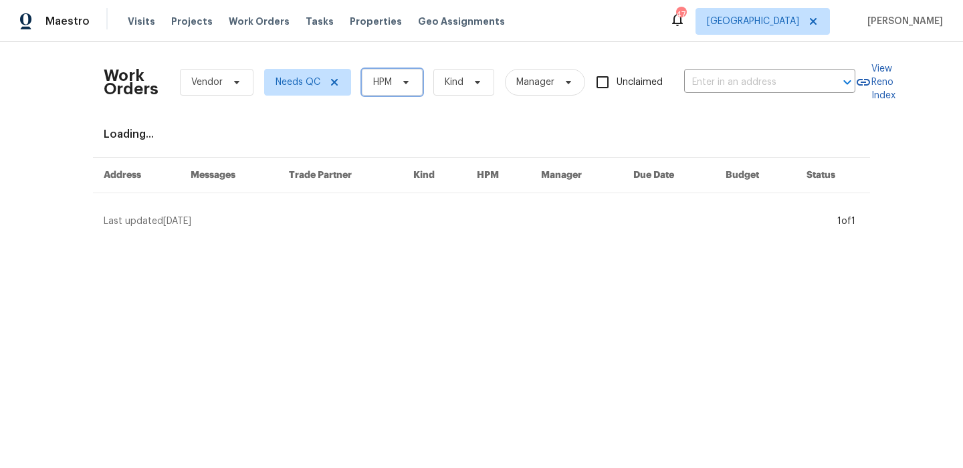
click at [405, 89] on span "HPM" at bounding box center [392, 82] width 61 height 27
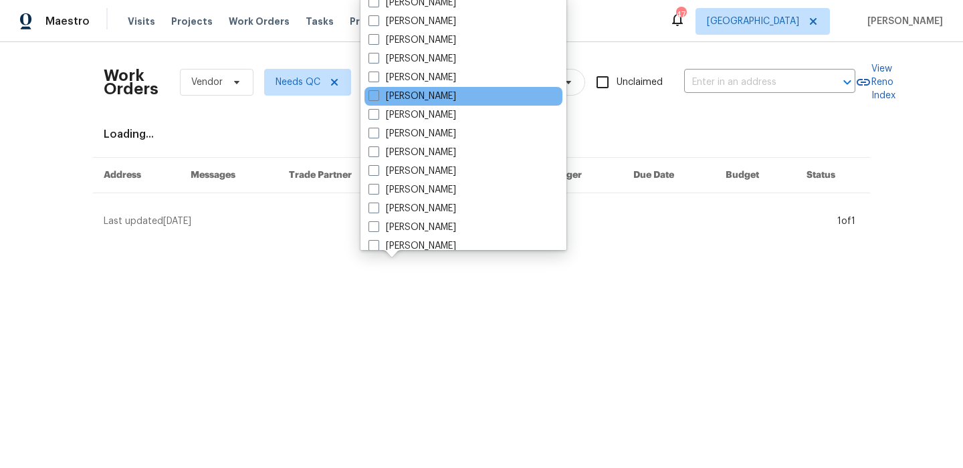
scroll to position [107, 0]
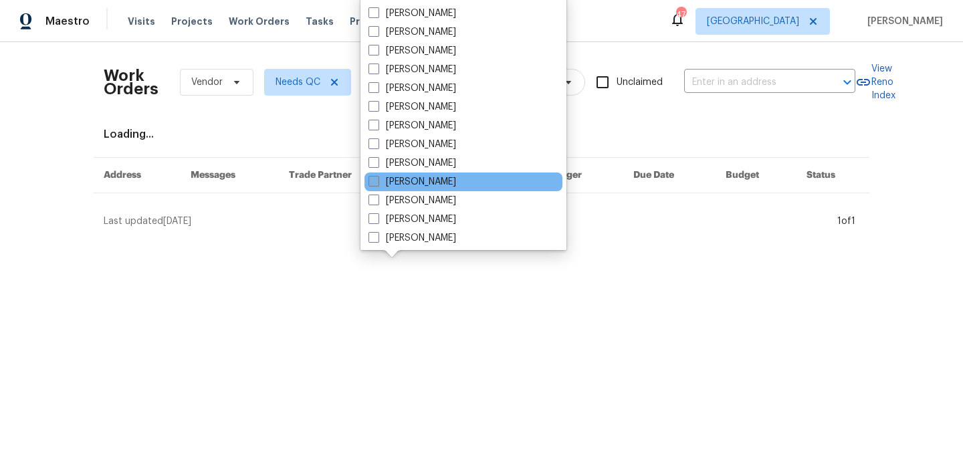
click at [456, 183] on label "[PERSON_NAME]" at bounding box center [413, 181] width 88 height 13
click at [377, 183] on input "[PERSON_NAME]" at bounding box center [373, 179] width 9 height 9
checkbox input "true"
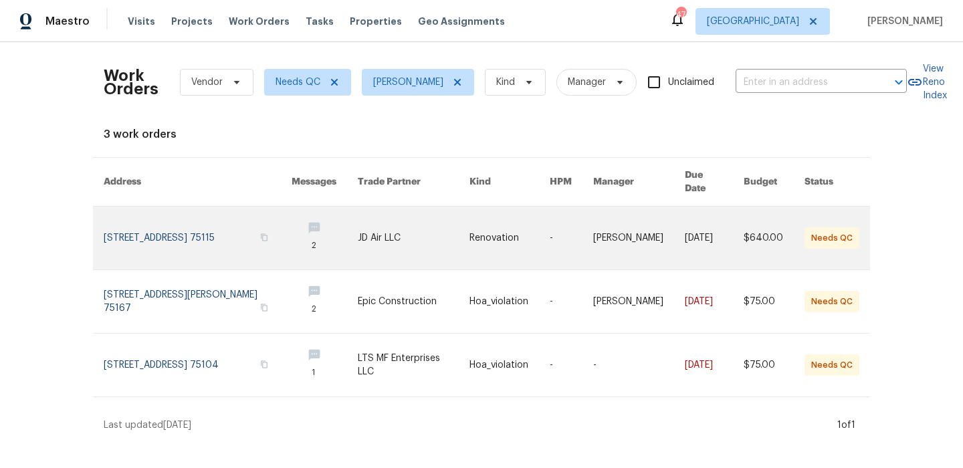
click at [174, 219] on link at bounding box center [198, 238] width 188 height 63
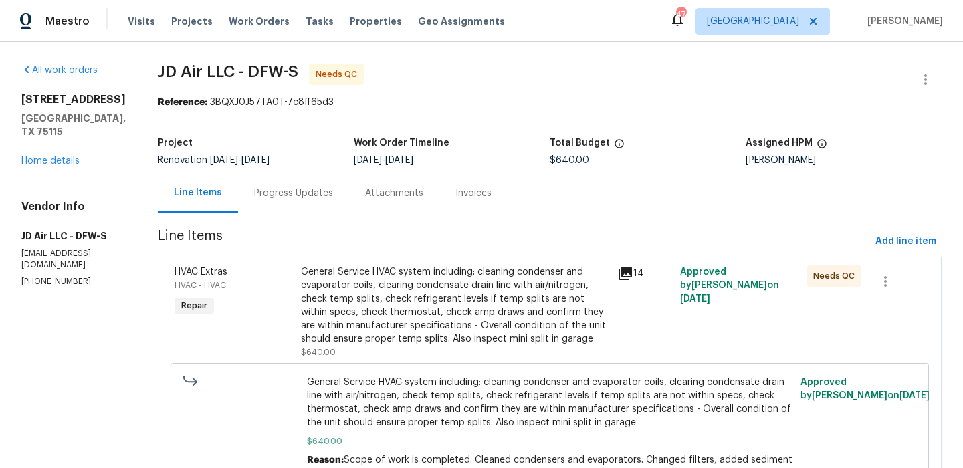
click at [435, 296] on div "General Service HVAC system including: cleaning condenser and evaporator coils,…" at bounding box center [455, 306] width 308 height 80
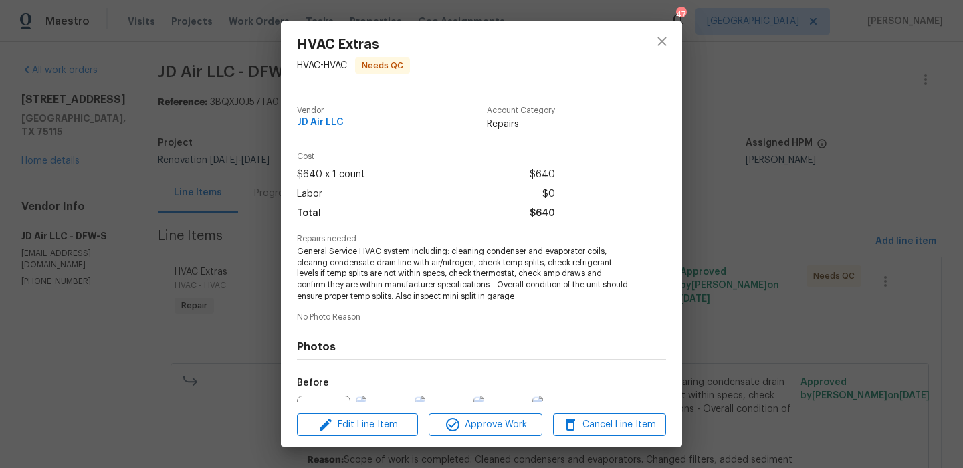
scroll to position [148, 0]
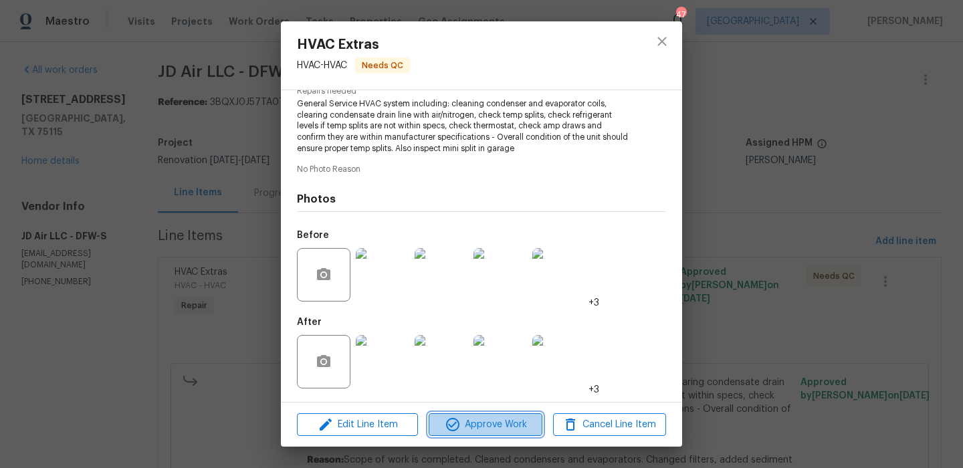
click at [494, 415] on button "Approve Work" at bounding box center [485, 424] width 113 height 23
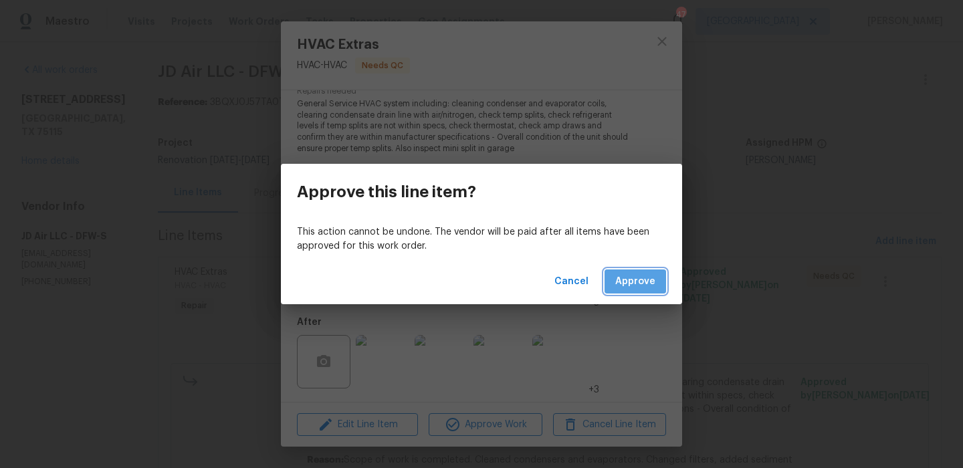
click at [652, 276] on span "Approve" at bounding box center [635, 282] width 40 height 17
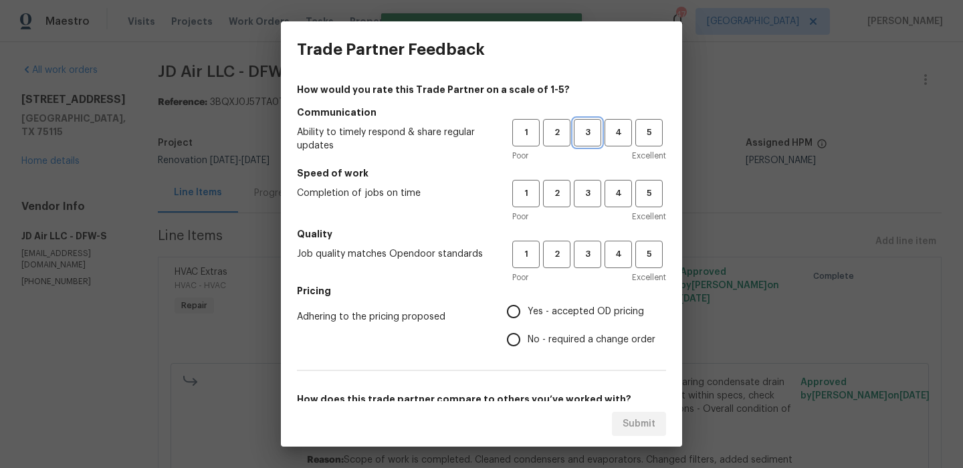
click at [591, 131] on span "3" at bounding box center [587, 132] width 25 height 15
click at [591, 180] on button "3" at bounding box center [587, 193] width 27 height 27
click at [589, 262] on span "3" at bounding box center [587, 254] width 25 height 15
click at [624, 199] on span "4" at bounding box center [618, 193] width 25 height 15
click at [610, 250] on span "4" at bounding box center [618, 254] width 25 height 15
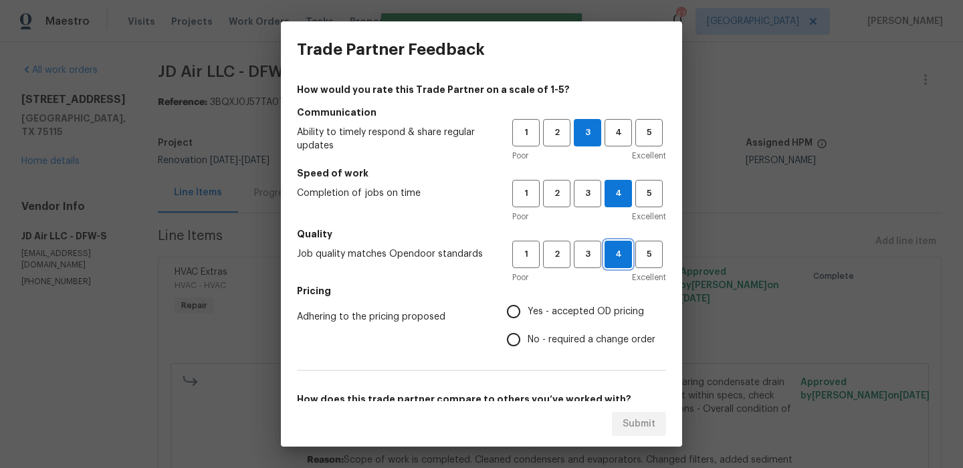
scroll to position [211, 0]
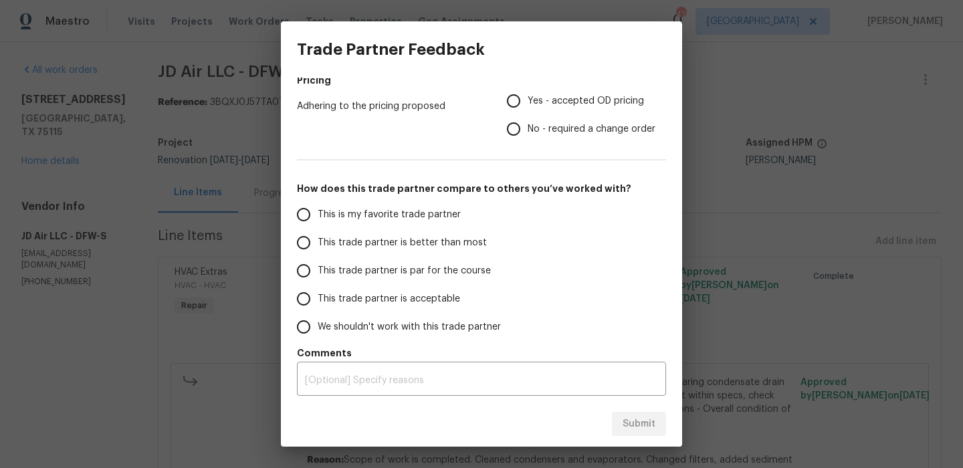
click at [450, 204] on label "This is my favorite trade partner" at bounding box center [395, 215] width 211 height 28
click at [318, 204] on input "This is my favorite trade partner" at bounding box center [304, 215] width 28 height 28
radio input "true"
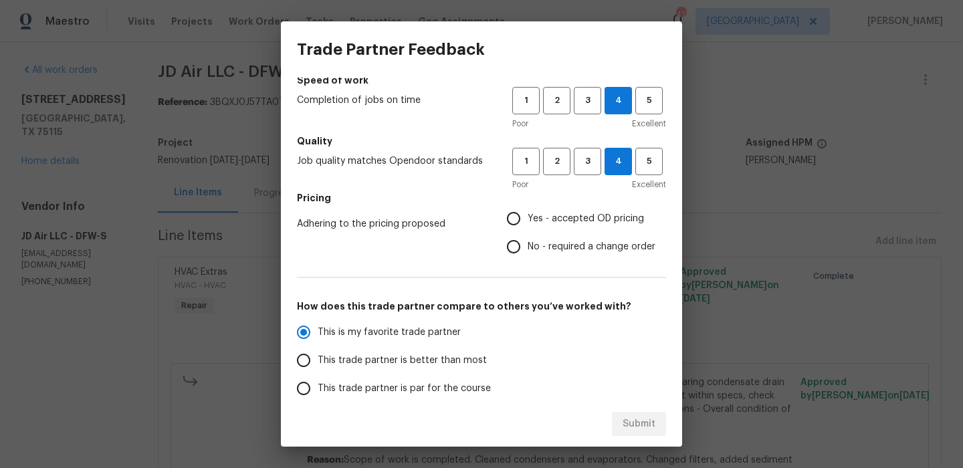
scroll to position [89, 0]
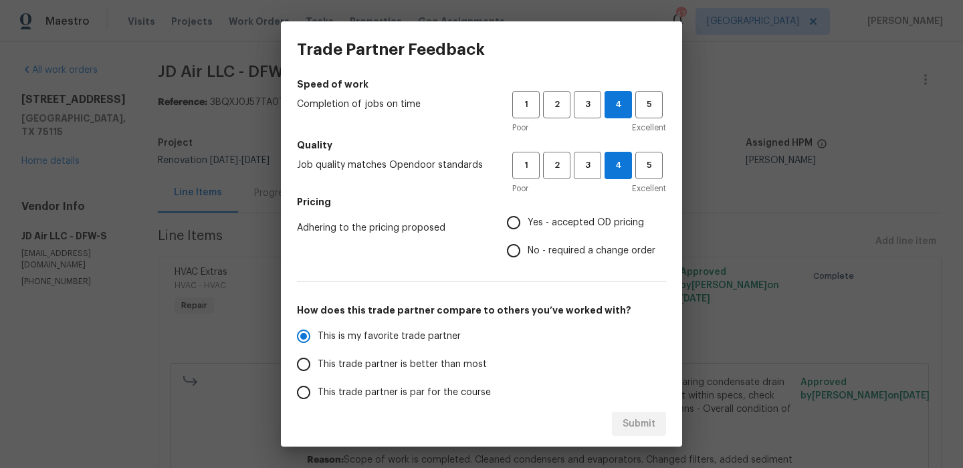
click at [520, 233] on input "Yes - accepted OD pricing" at bounding box center [514, 223] width 28 height 28
click at [648, 416] on span "Submit" at bounding box center [639, 424] width 33 height 17
radio input "false"
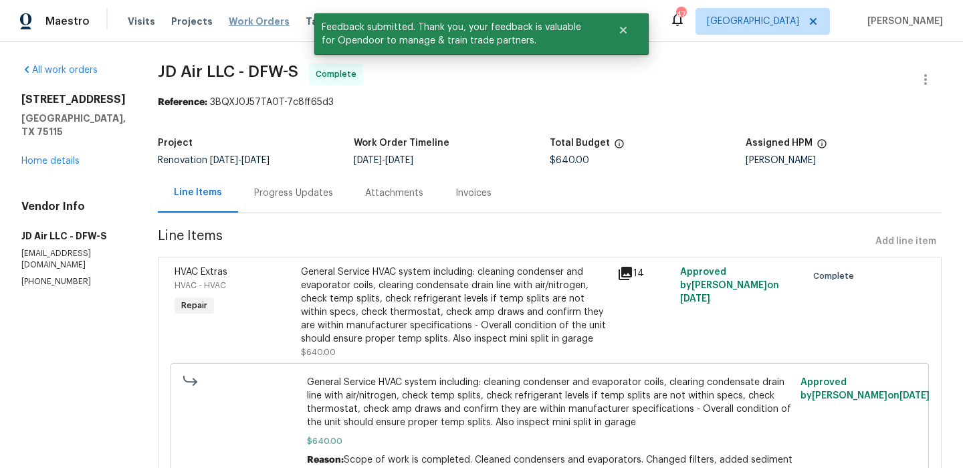
click at [257, 15] on span "Work Orders" at bounding box center [259, 21] width 61 height 13
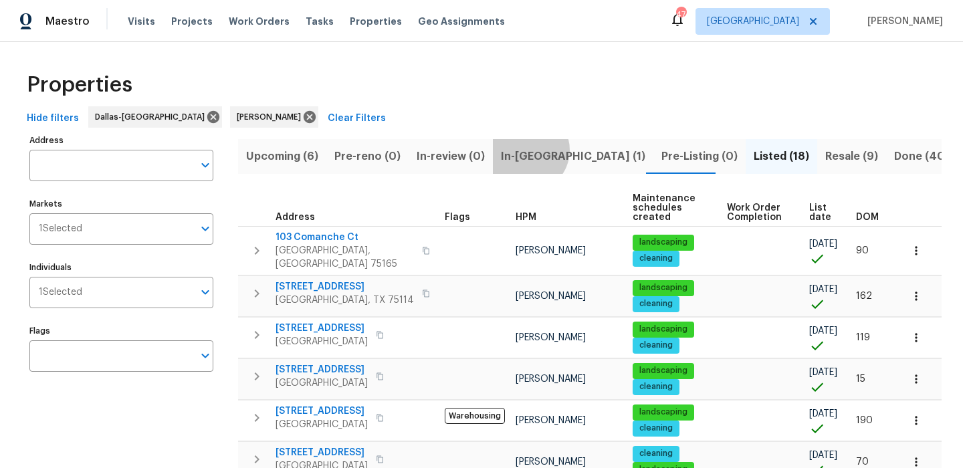
click at [520, 150] on span "In-[GEOGRAPHIC_DATA] (1)" at bounding box center [573, 156] width 145 height 19
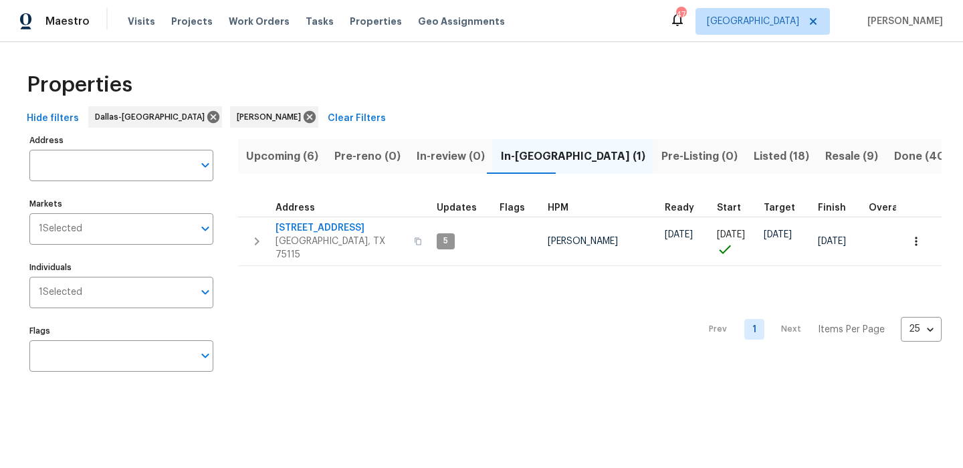
click at [288, 153] on span "Upcoming (6)" at bounding box center [282, 156] width 72 height 19
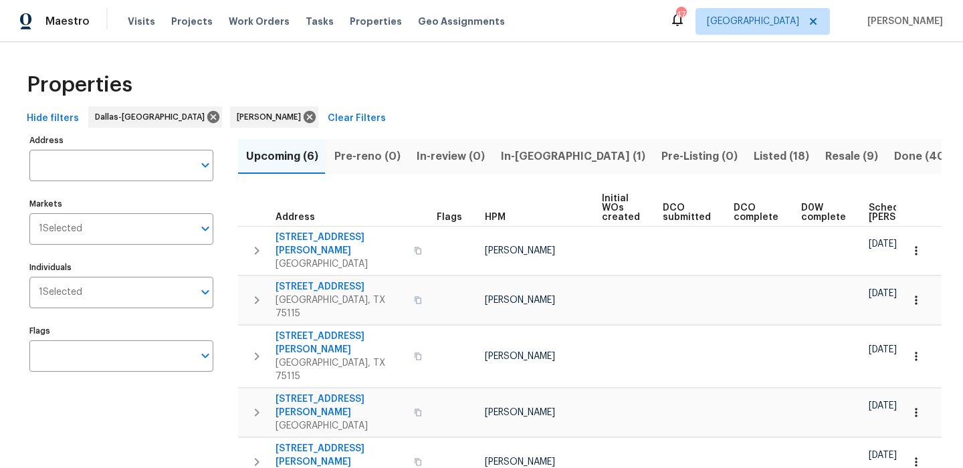
click at [520, 163] on span "In-[GEOGRAPHIC_DATA] (1)" at bounding box center [573, 156] width 145 height 19
